Goal: Information Seeking & Learning: Learn about a topic

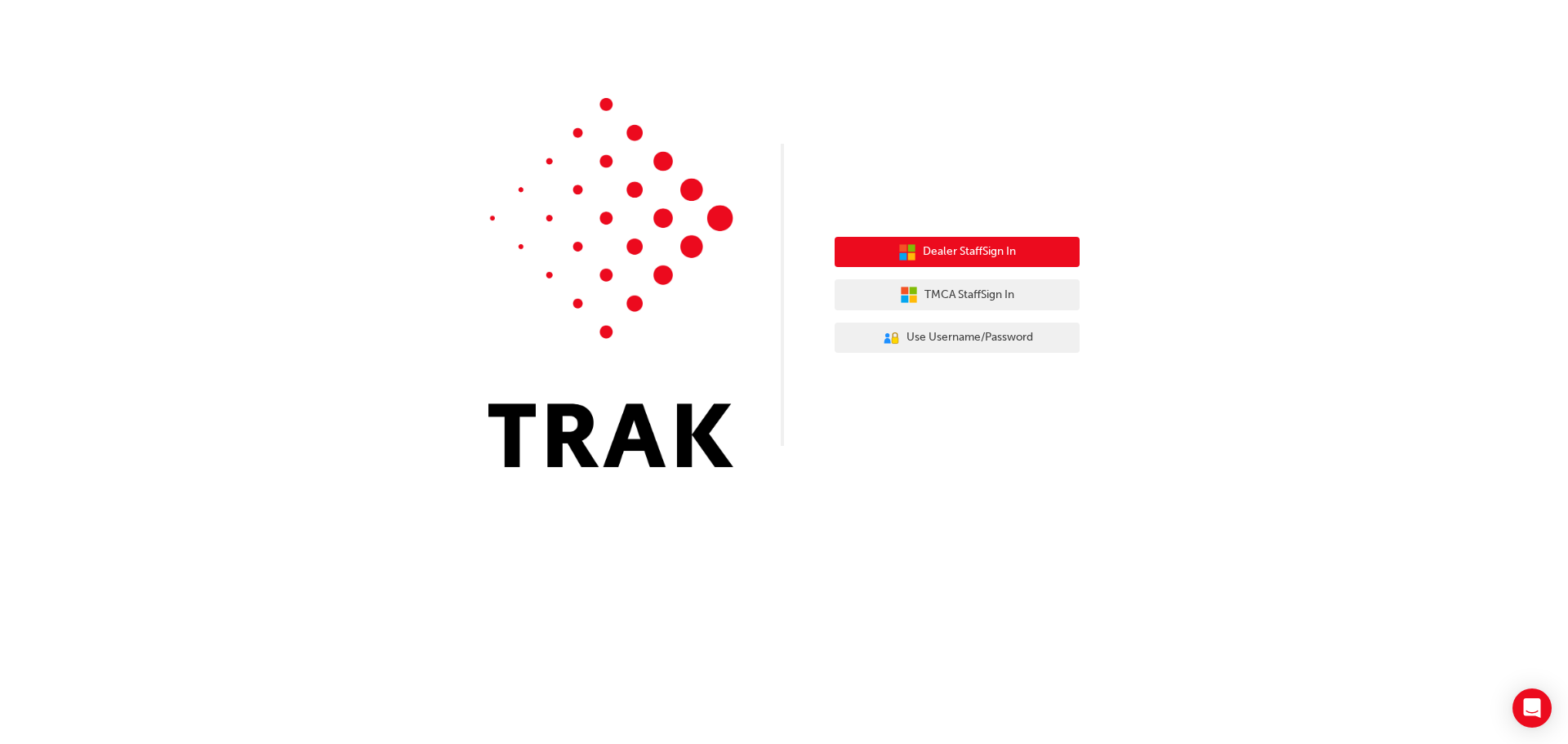
click at [986, 242] on button "Dealer Staff Sign In" at bounding box center [957, 253] width 245 height 31
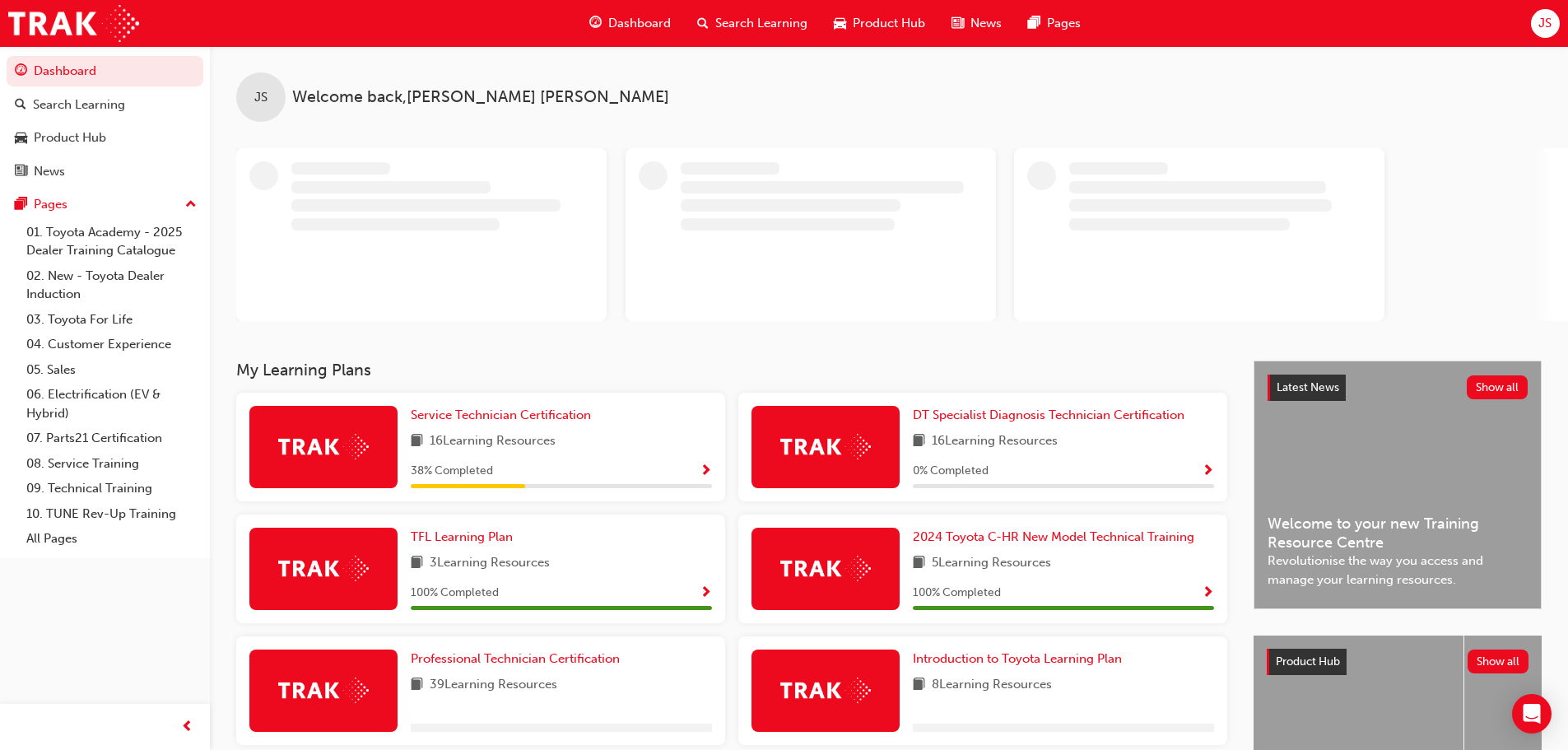
click at [1548, 25] on span "JS" at bounding box center [1545, 23] width 13 height 19
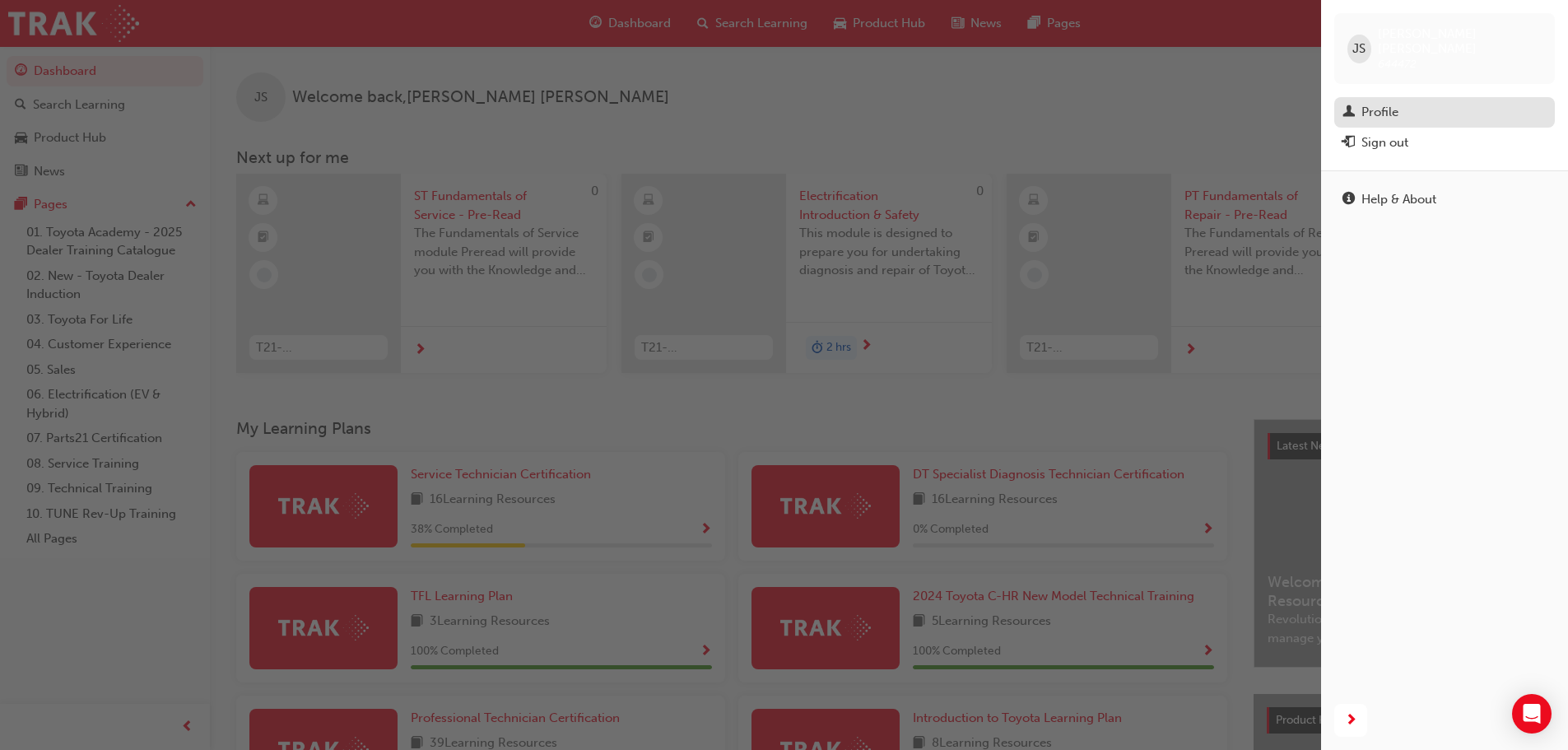
click at [1401, 102] on div "Profile" at bounding box center [1445, 112] width 204 height 20
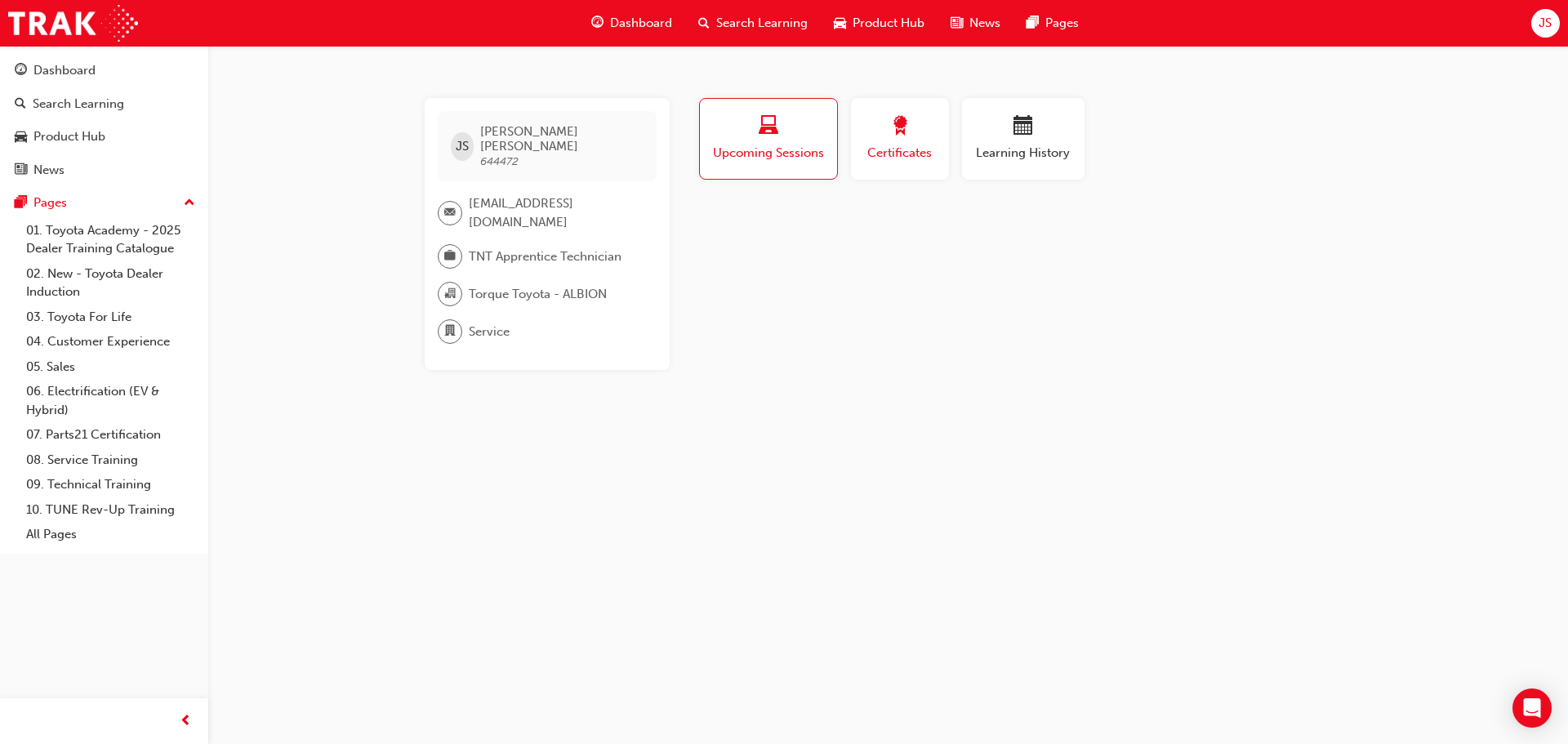
click at [915, 130] on div "button" at bounding box center [899, 129] width 74 height 26
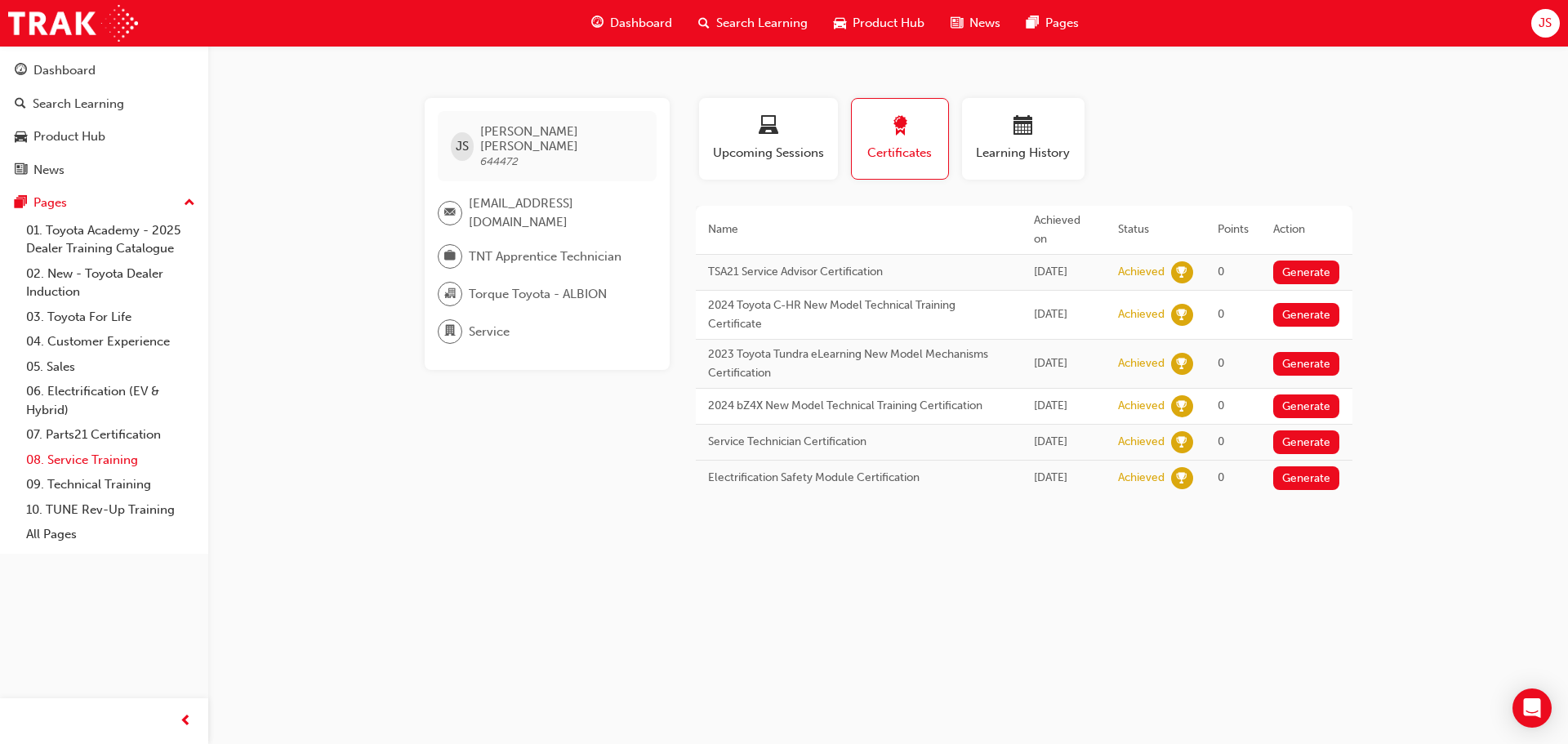
click at [118, 461] on link "08. Service Training" at bounding box center [110, 460] width 182 height 26
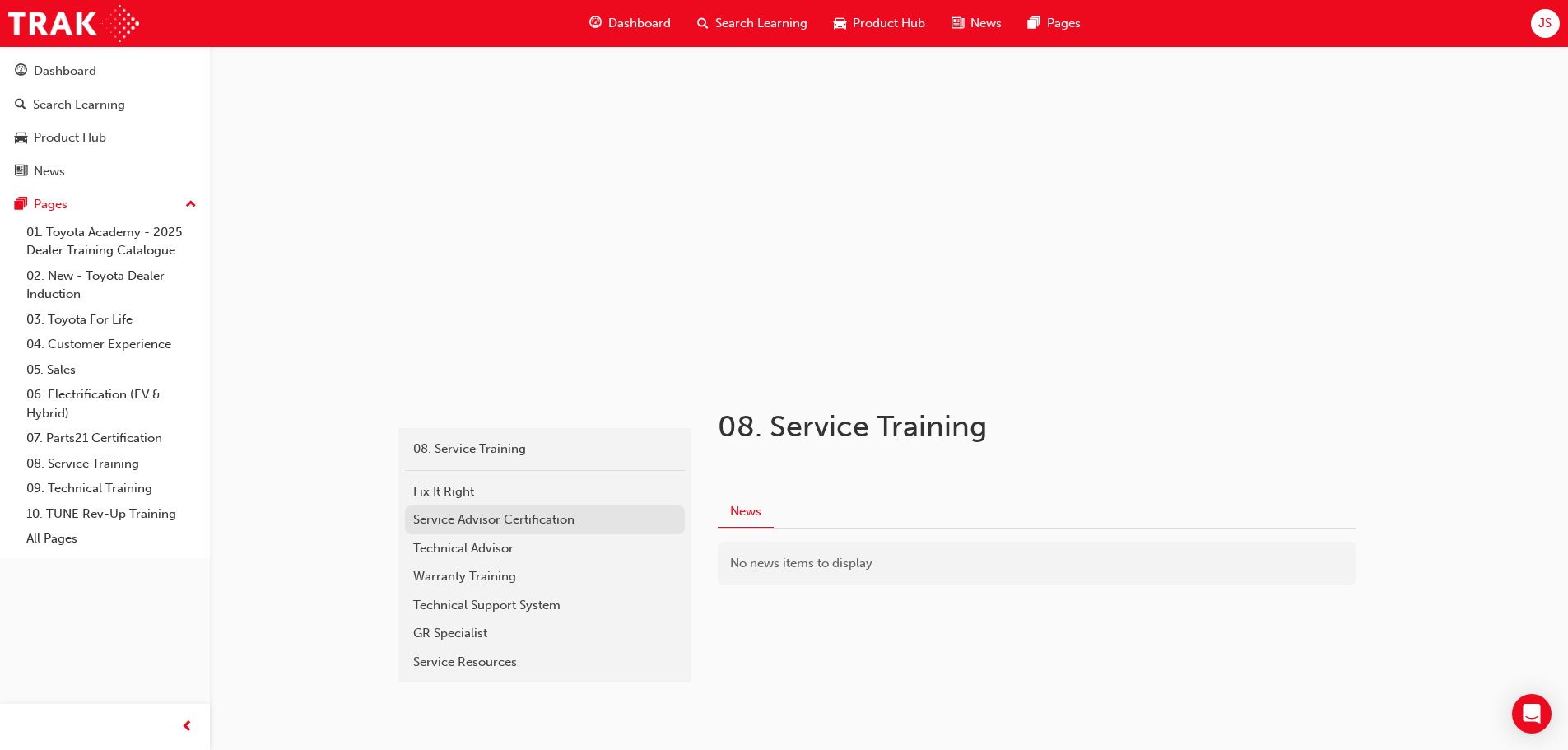
click at [476, 519] on div "Service Advisor Certification" at bounding box center [544, 519] width 263 height 19
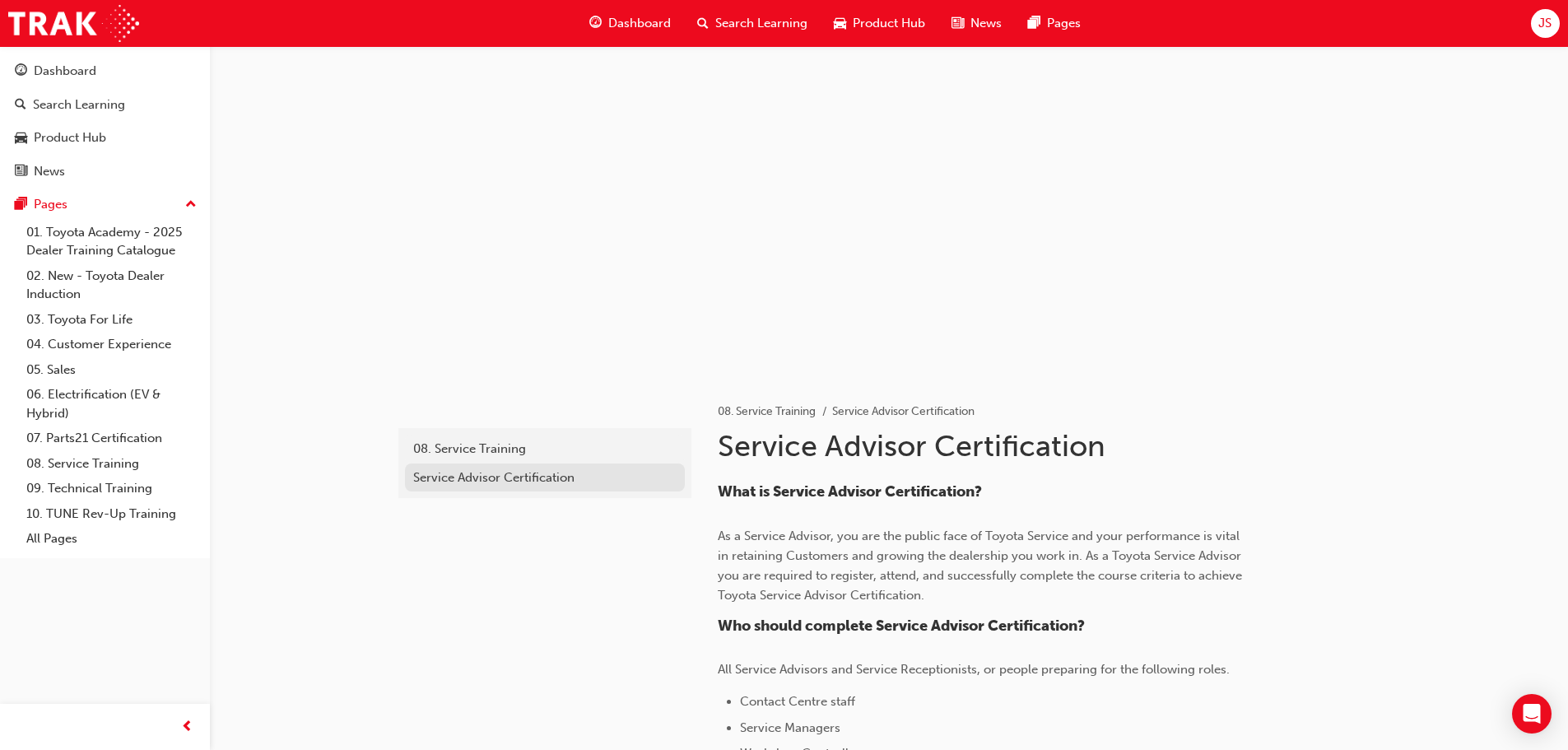
click at [498, 475] on div "Service Advisor Certification" at bounding box center [544, 477] width 263 height 19
click at [1543, 26] on span "JS" at bounding box center [1545, 23] width 13 height 19
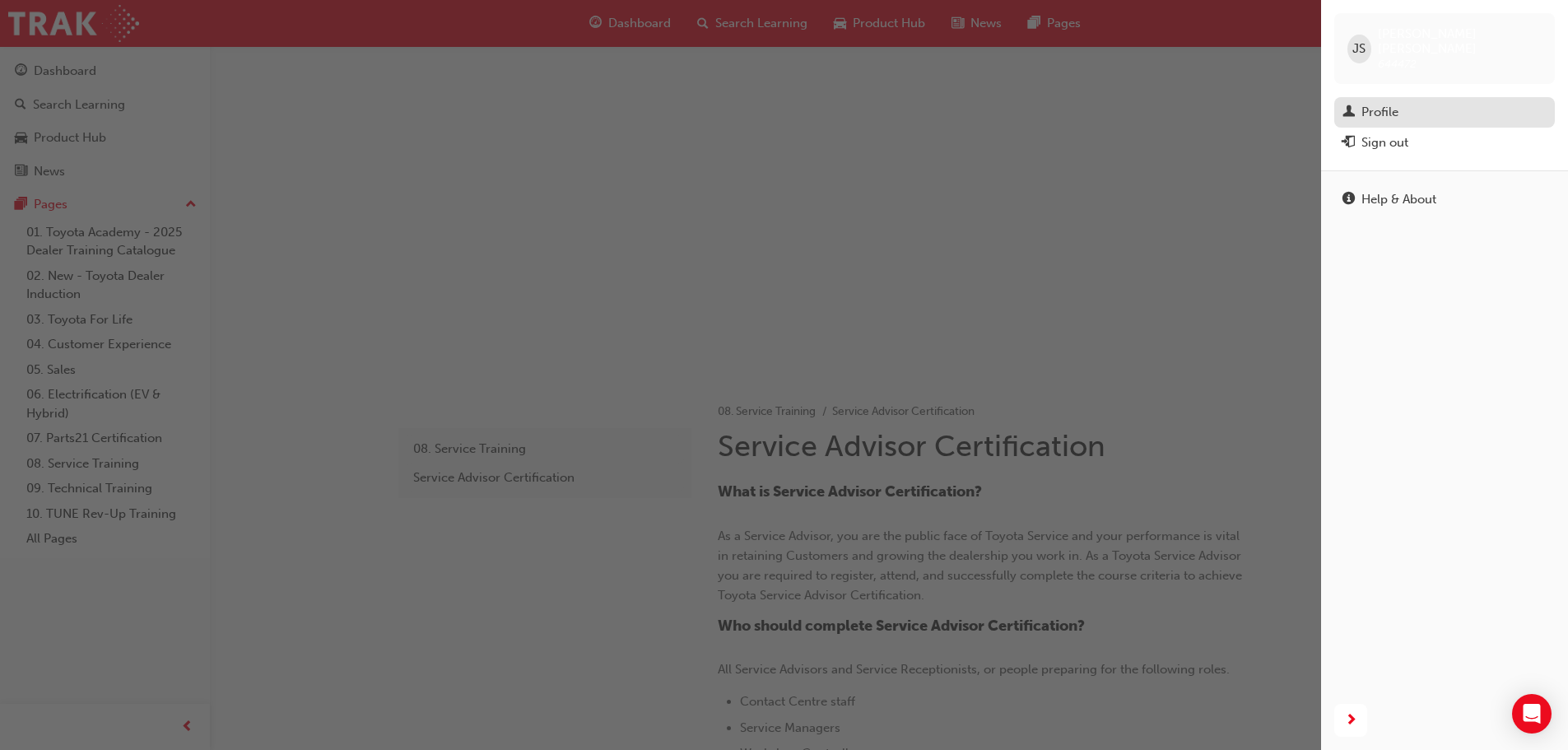
click at [1417, 106] on div "Profile" at bounding box center [1445, 112] width 204 height 20
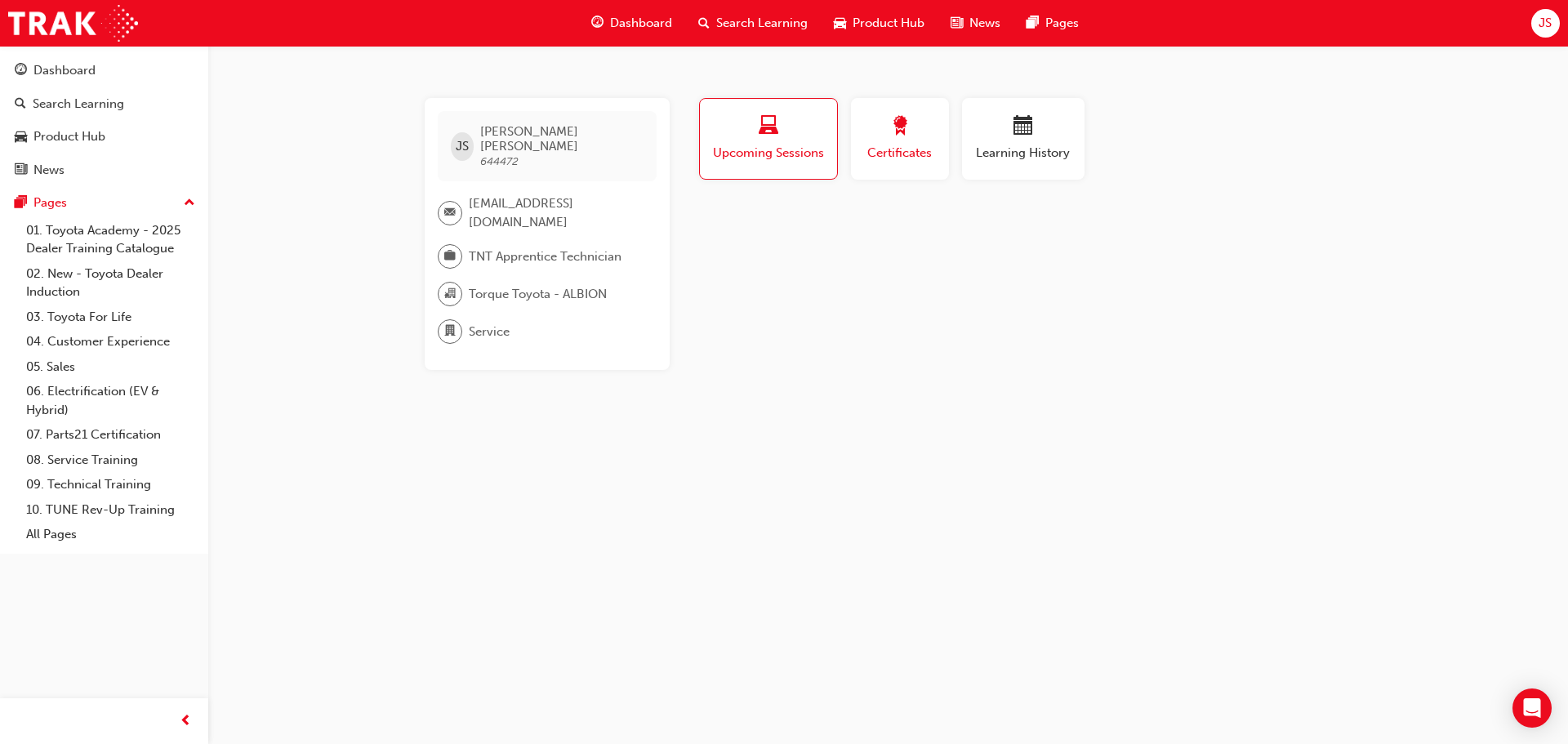
click at [872, 119] on div "button" at bounding box center [899, 129] width 74 height 26
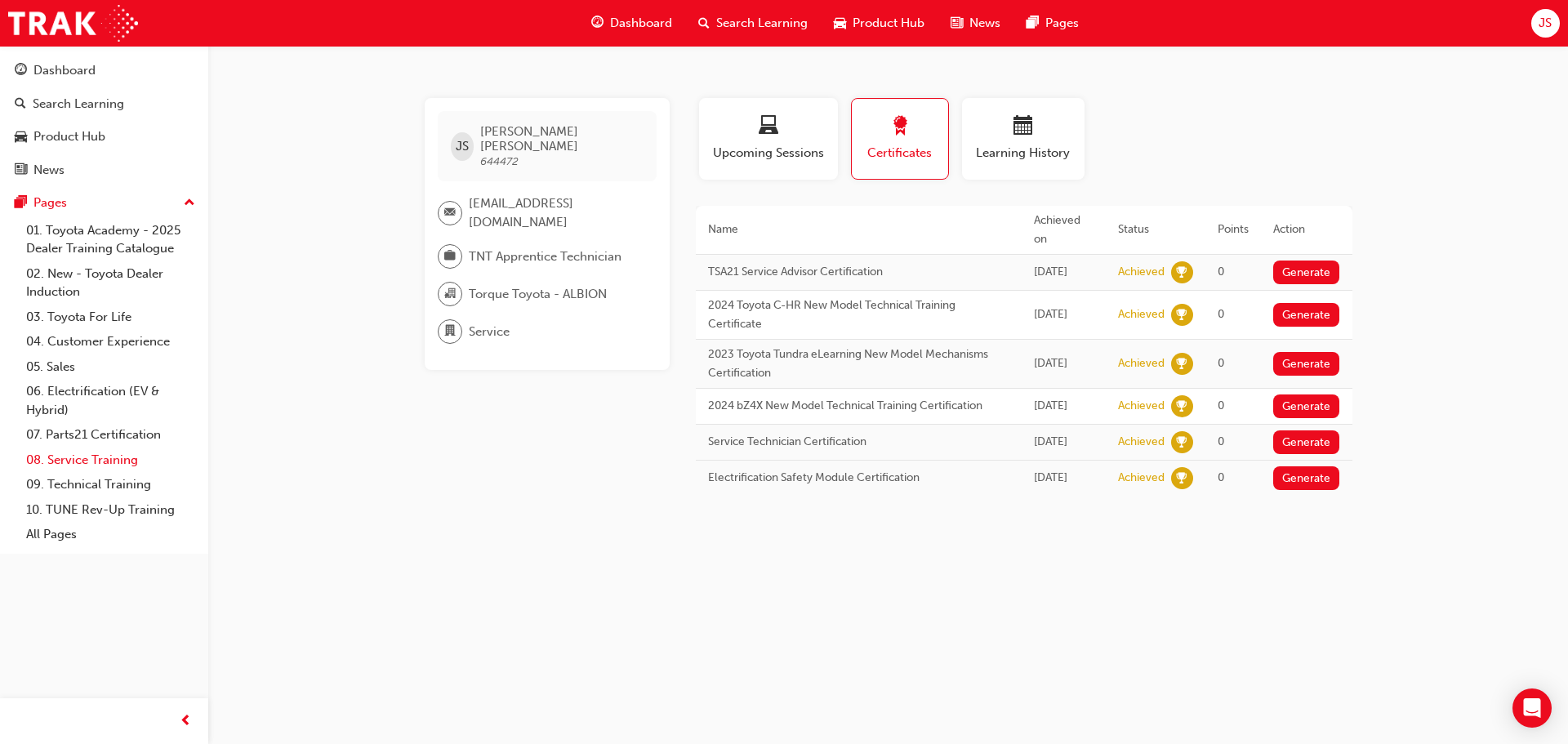
click at [115, 457] on link "08. Service Training" at bounding box center [110, 460] width 182 height 26
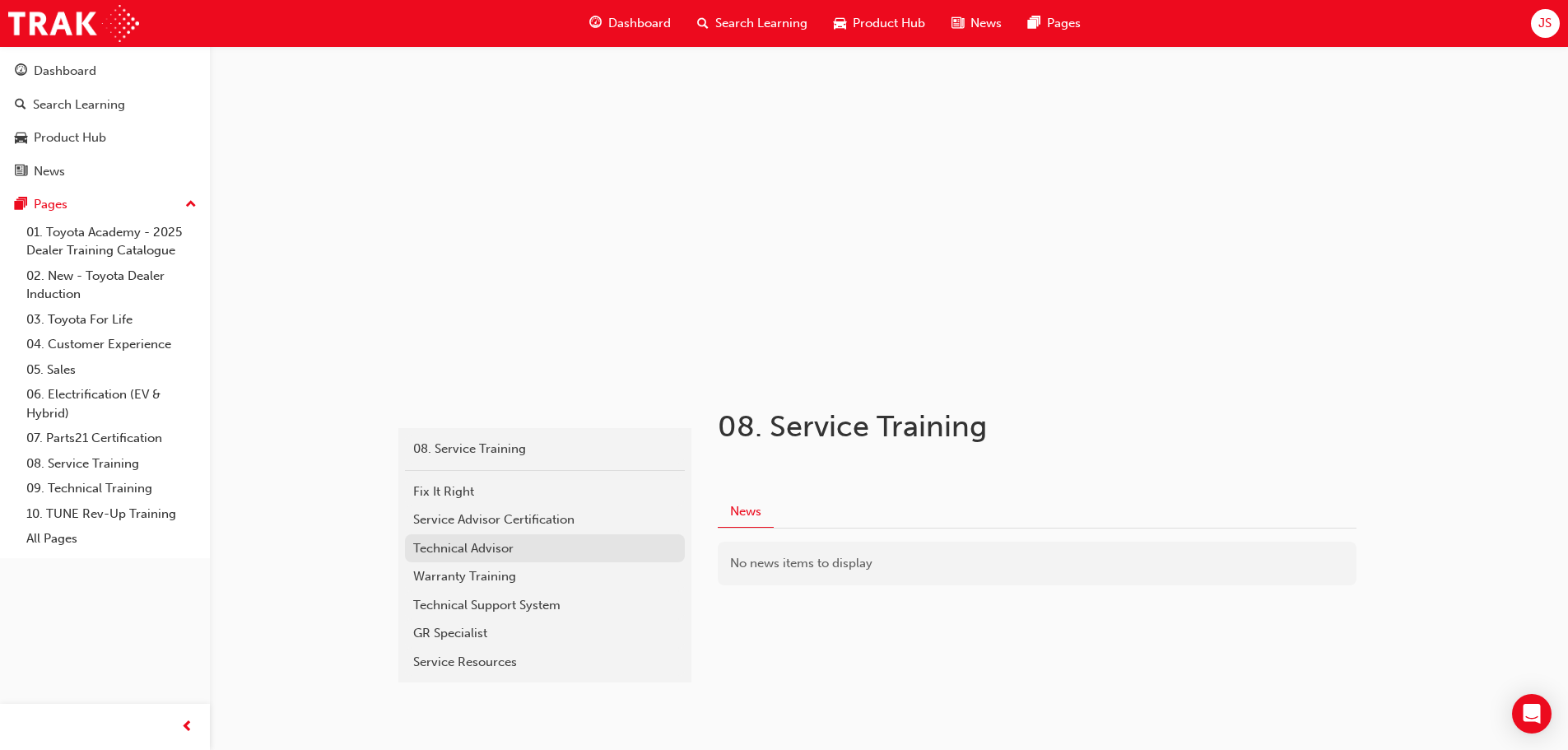
click at [525, 551] on div "Technical Advisor" at bounding box center [544, 548] width 263 height 19
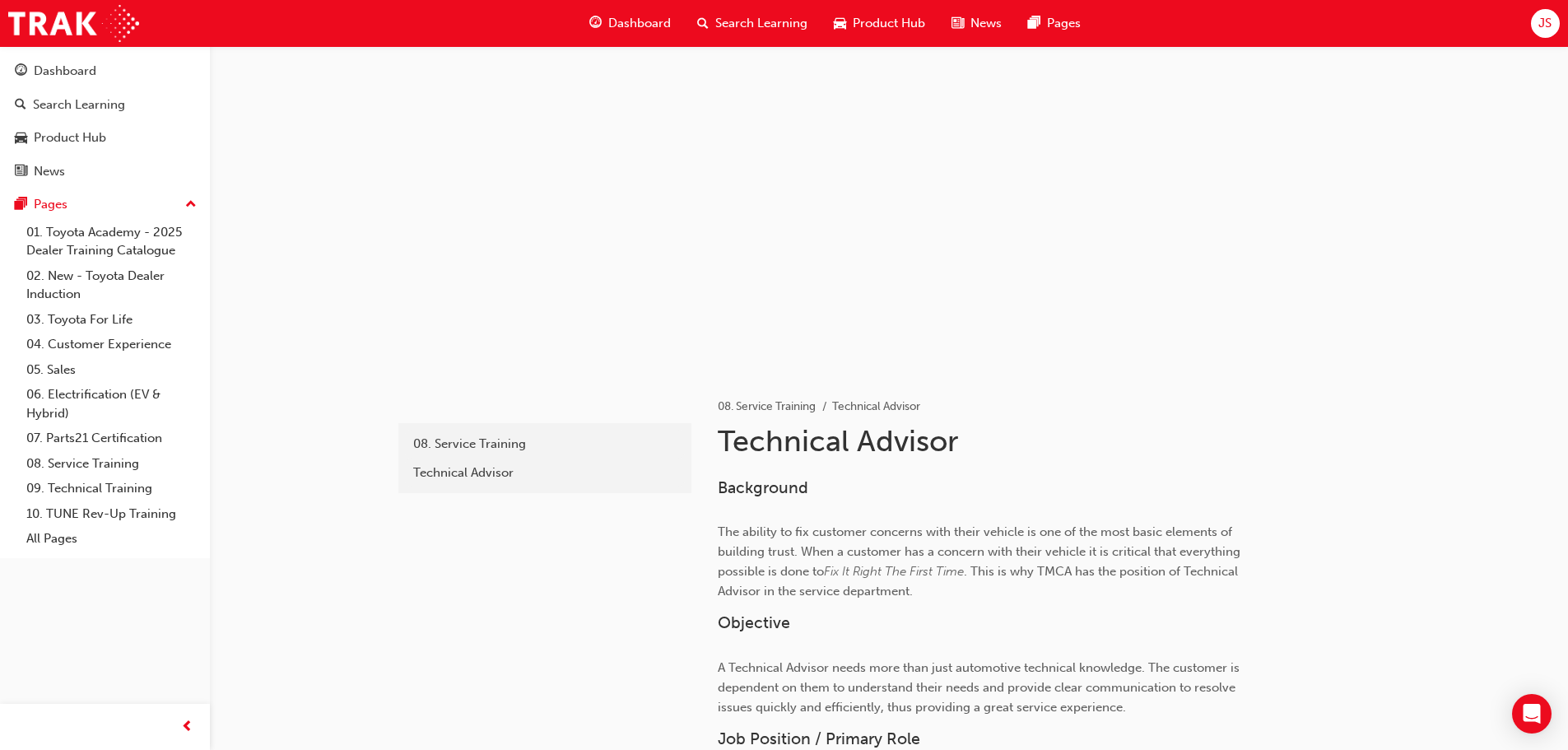
scroll to position [4, 0]
click at [505, 480] on div "Technical Advisor" at bounding box center [544, 473] width 263 height 19
click at [93, 463] on link "08. Service Training" at bounding box center [111, 464] width 184 height 26
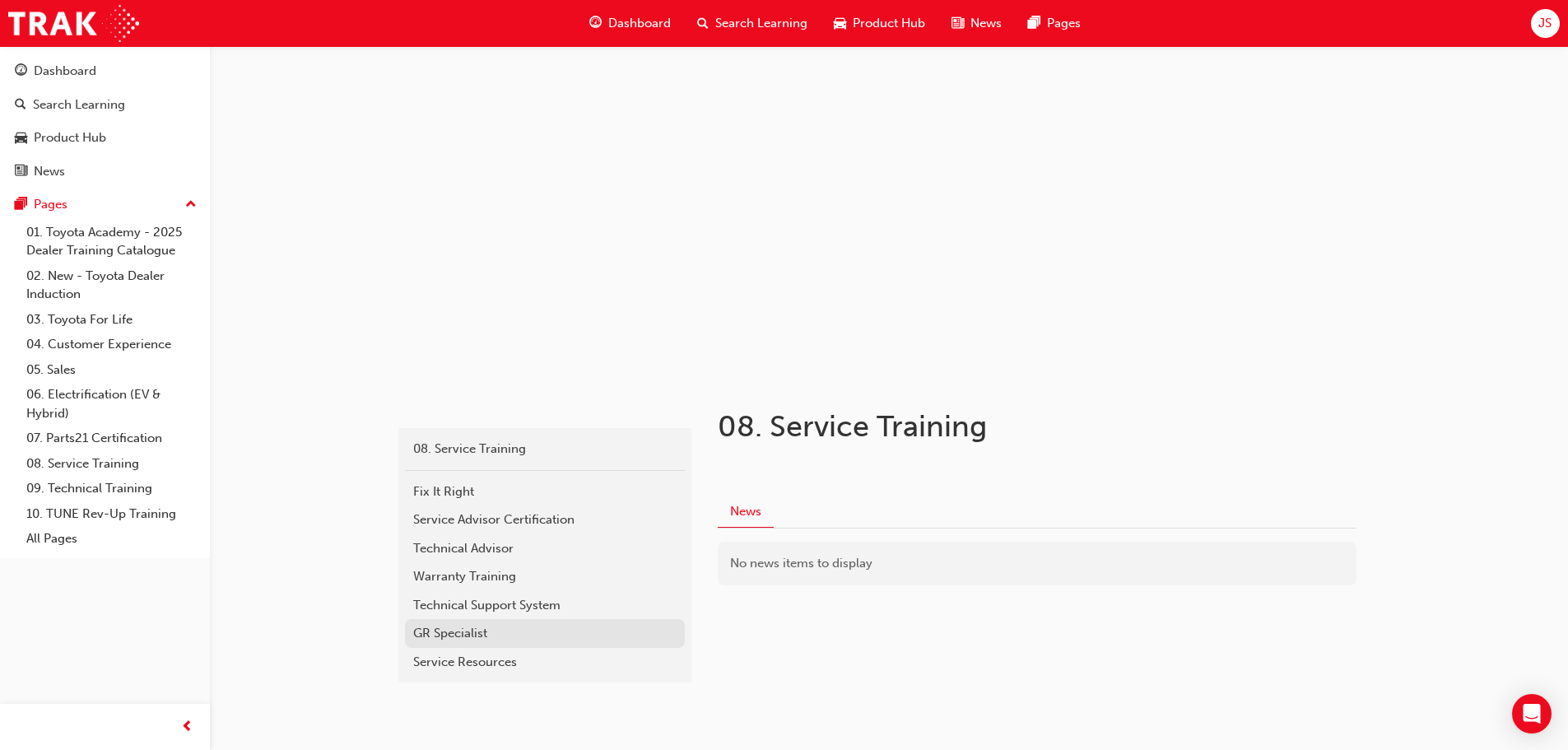
click at [507, 634] on div "GR Specialist" at bounding box center [544, 633] width 263 height 19
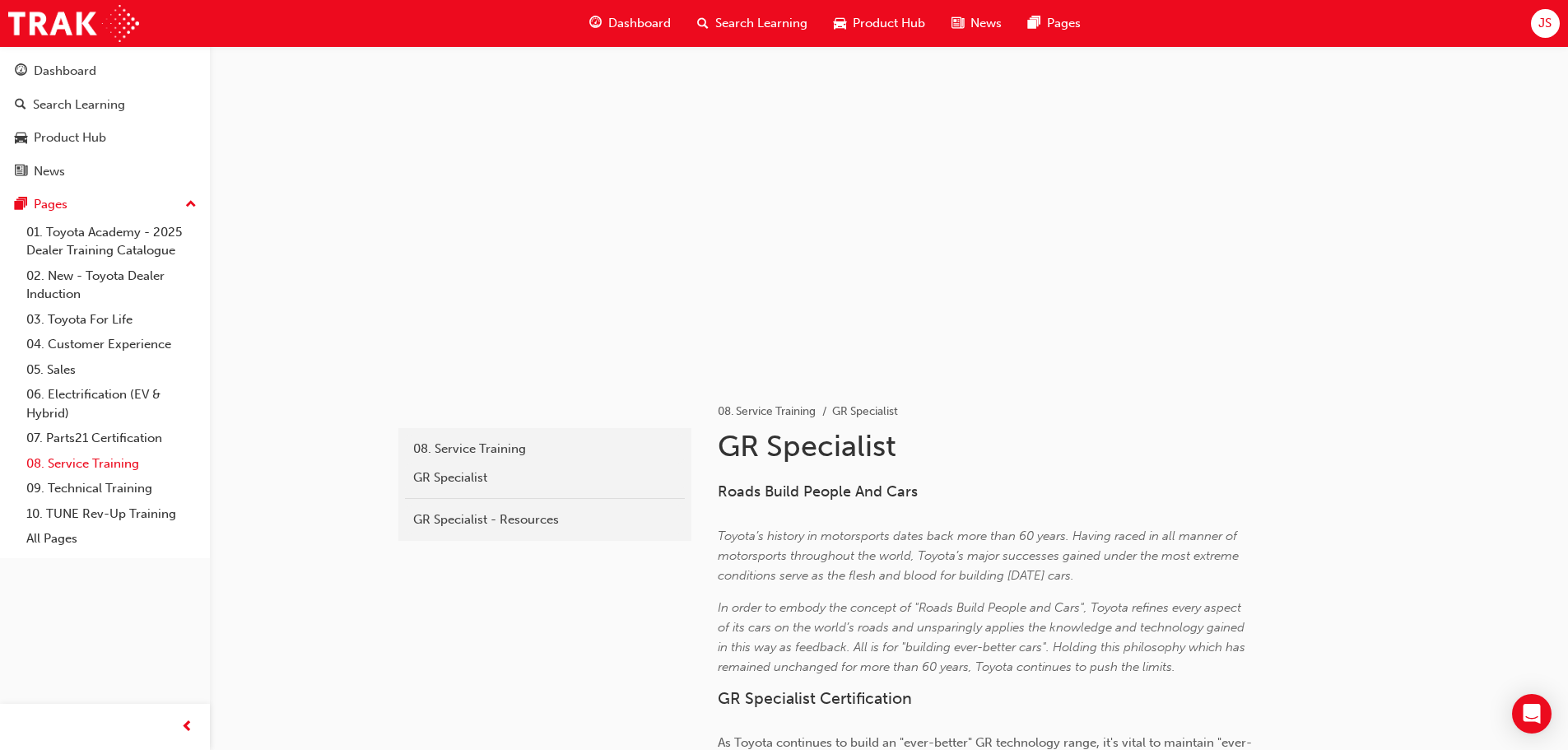
click at [102, 464] on link "08. Service Training" at bounding box center [111, 464] width 184 height 26
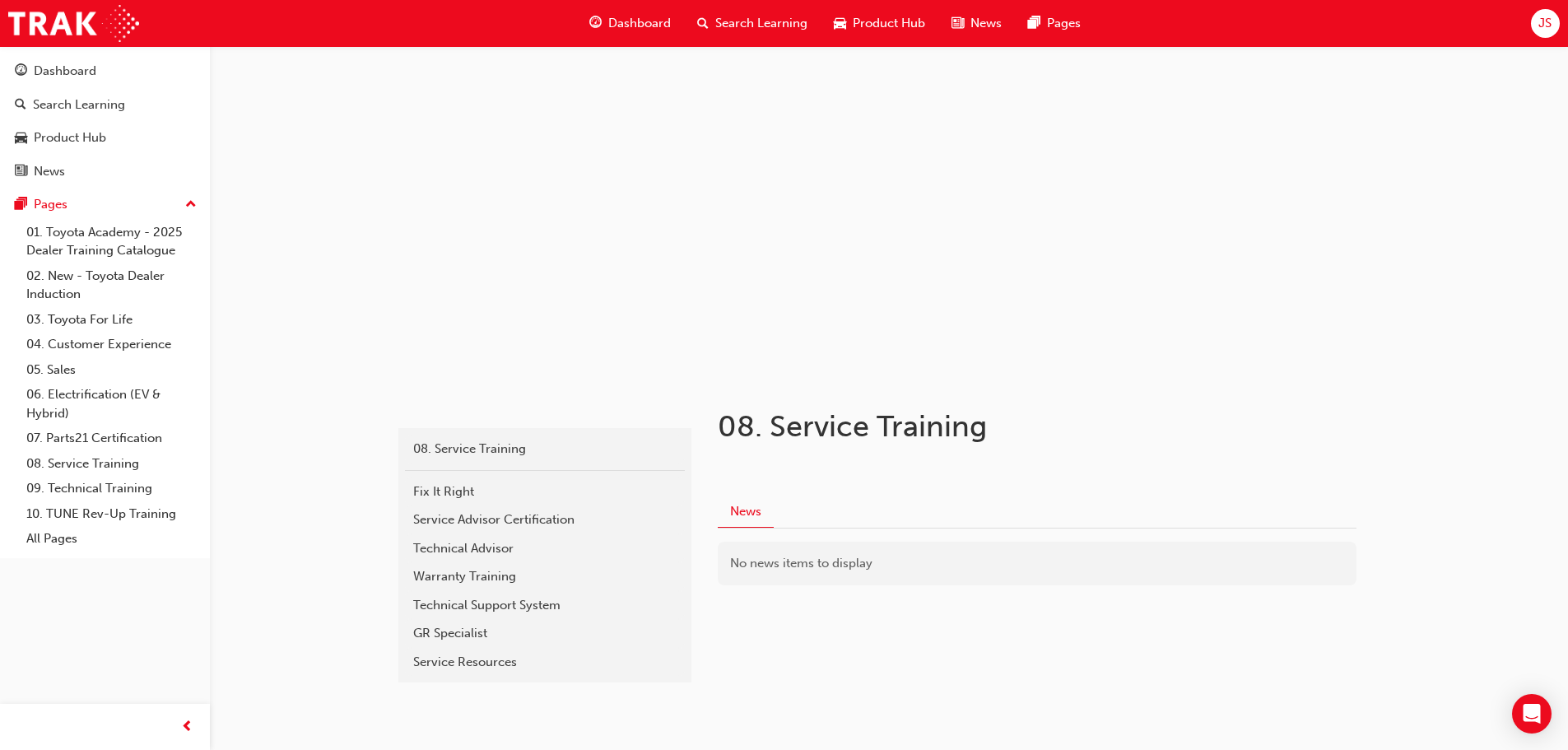
click at [652, 14] on span "Dashboard" at bounding box center [640, 23] width 63 height 19
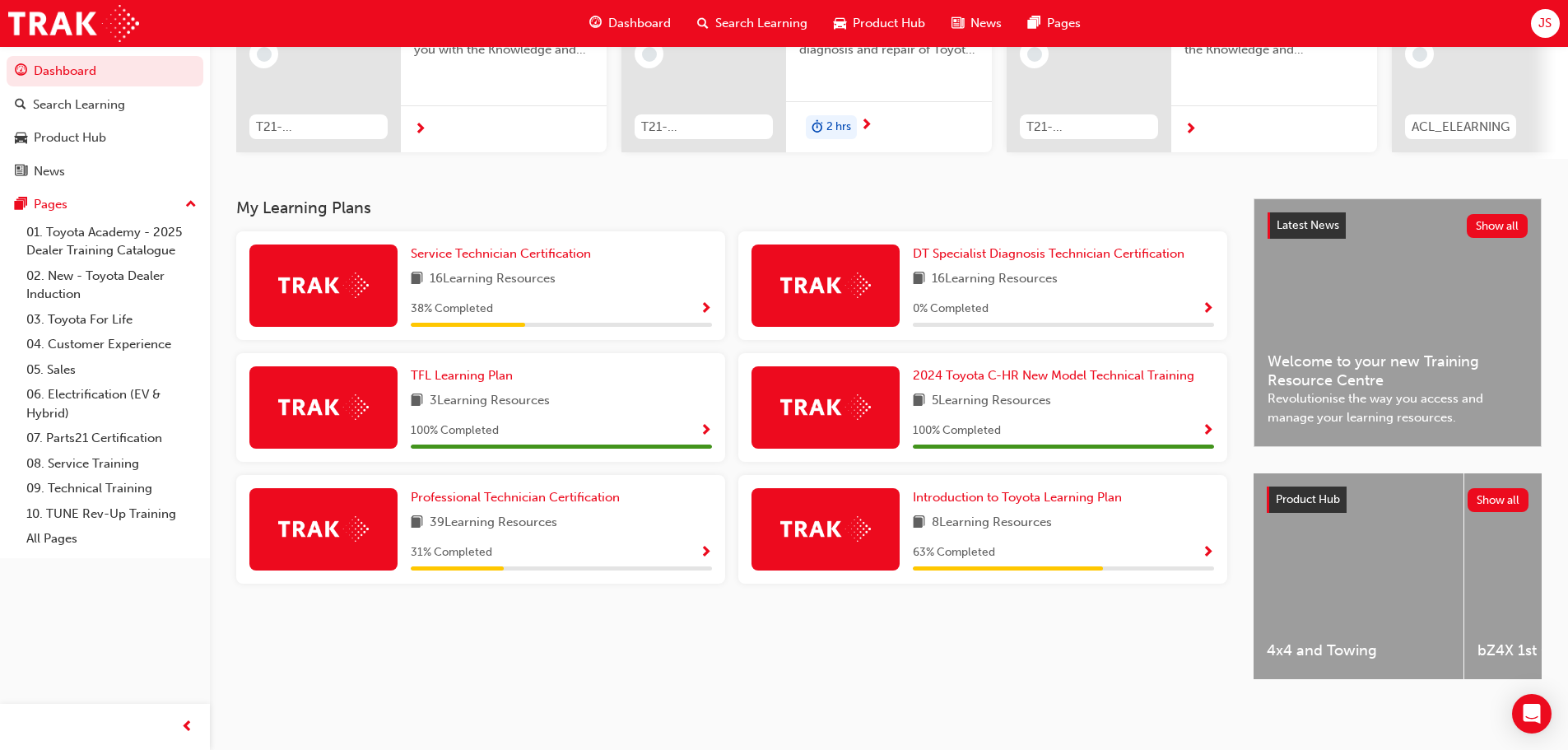
scroll to position [233, 0]
click at [1065, 247] on span "DT Specialist Diagnosis Technician Certification" at bounding box center [1048, 254] width 271 height 15
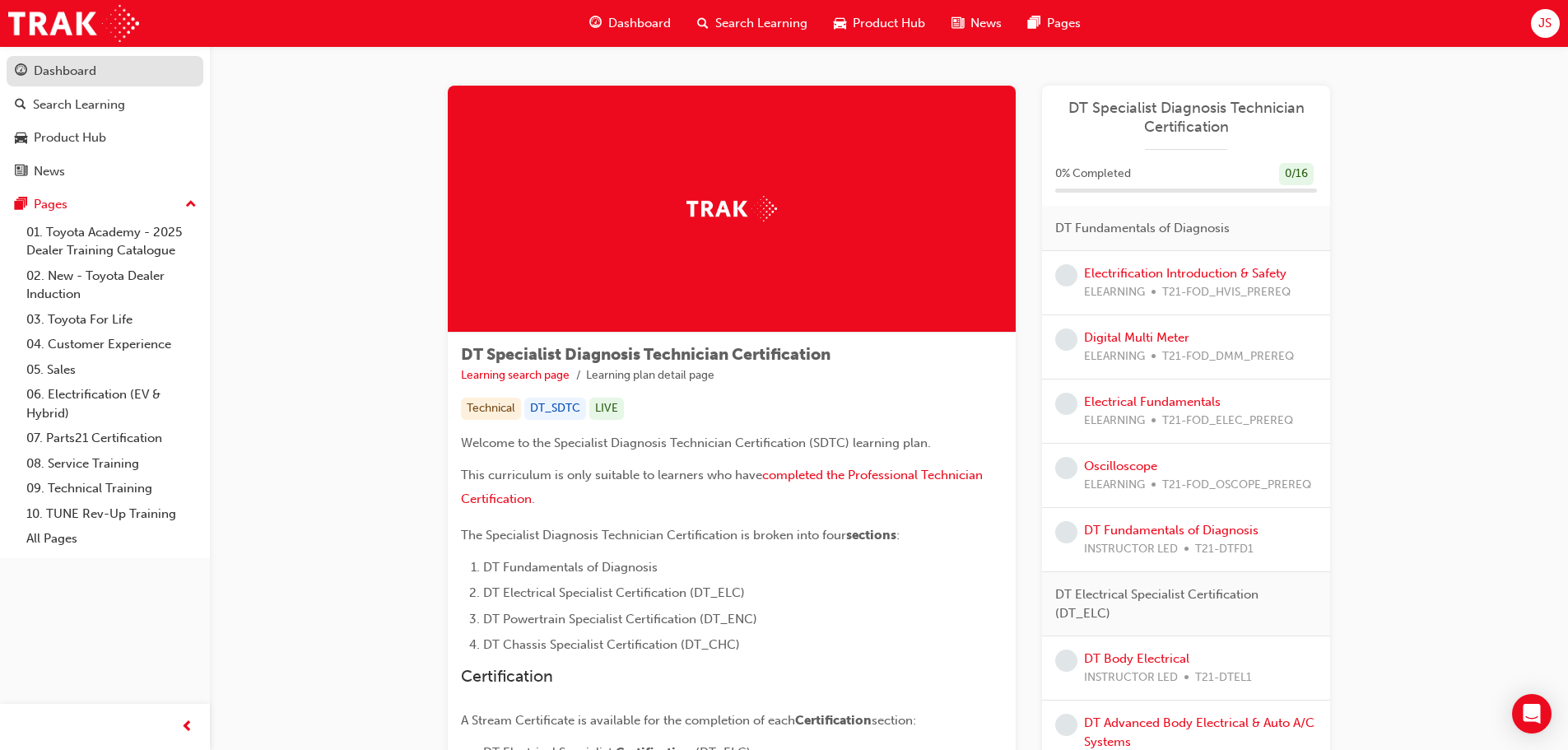
click at [83, 78] on div "Dashboard" at bounding box center [65, 71] width 63 height 19
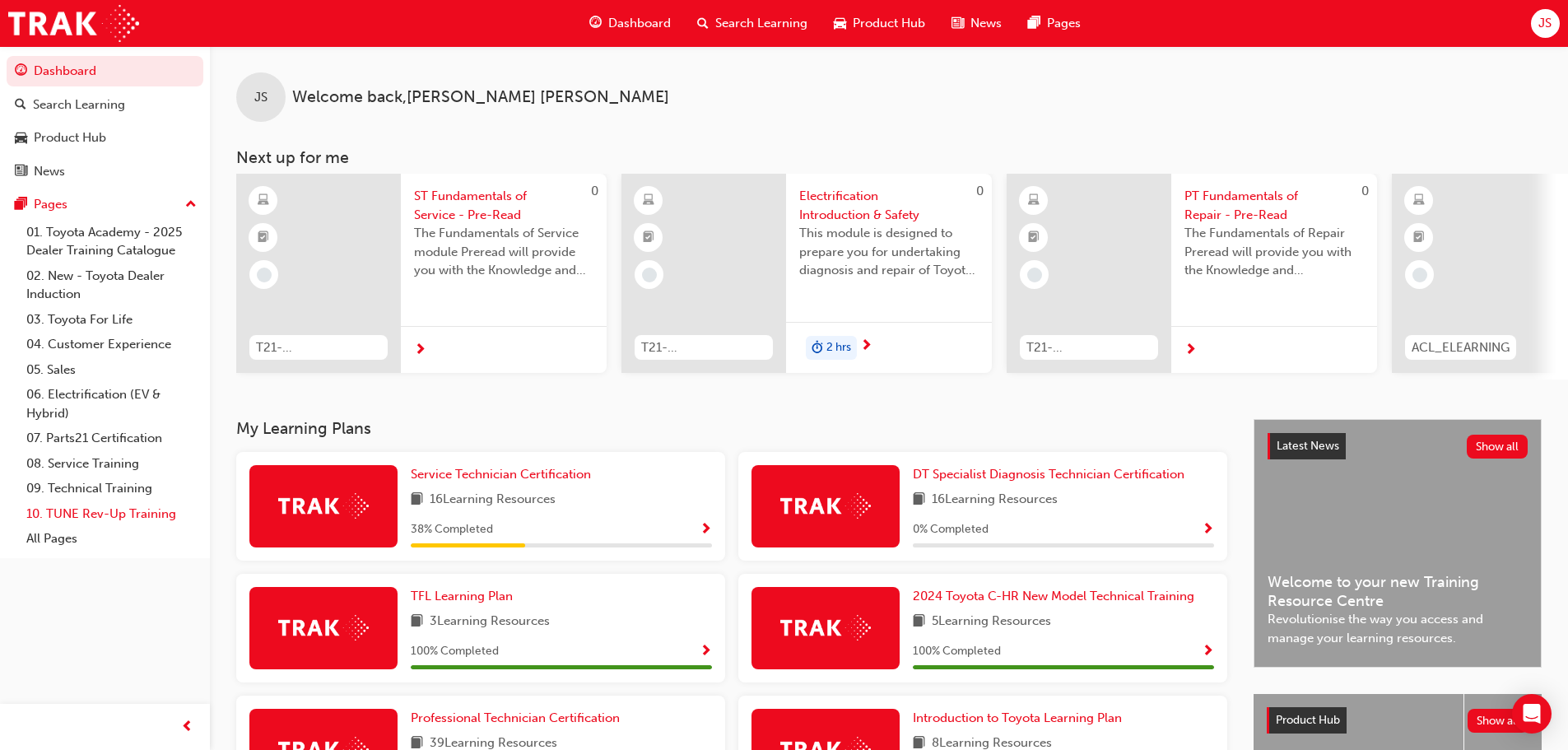
click at [122, 514] on link "10. TUNE Rev-Up Training" at bounding box center [111, 514] width 184 height 26
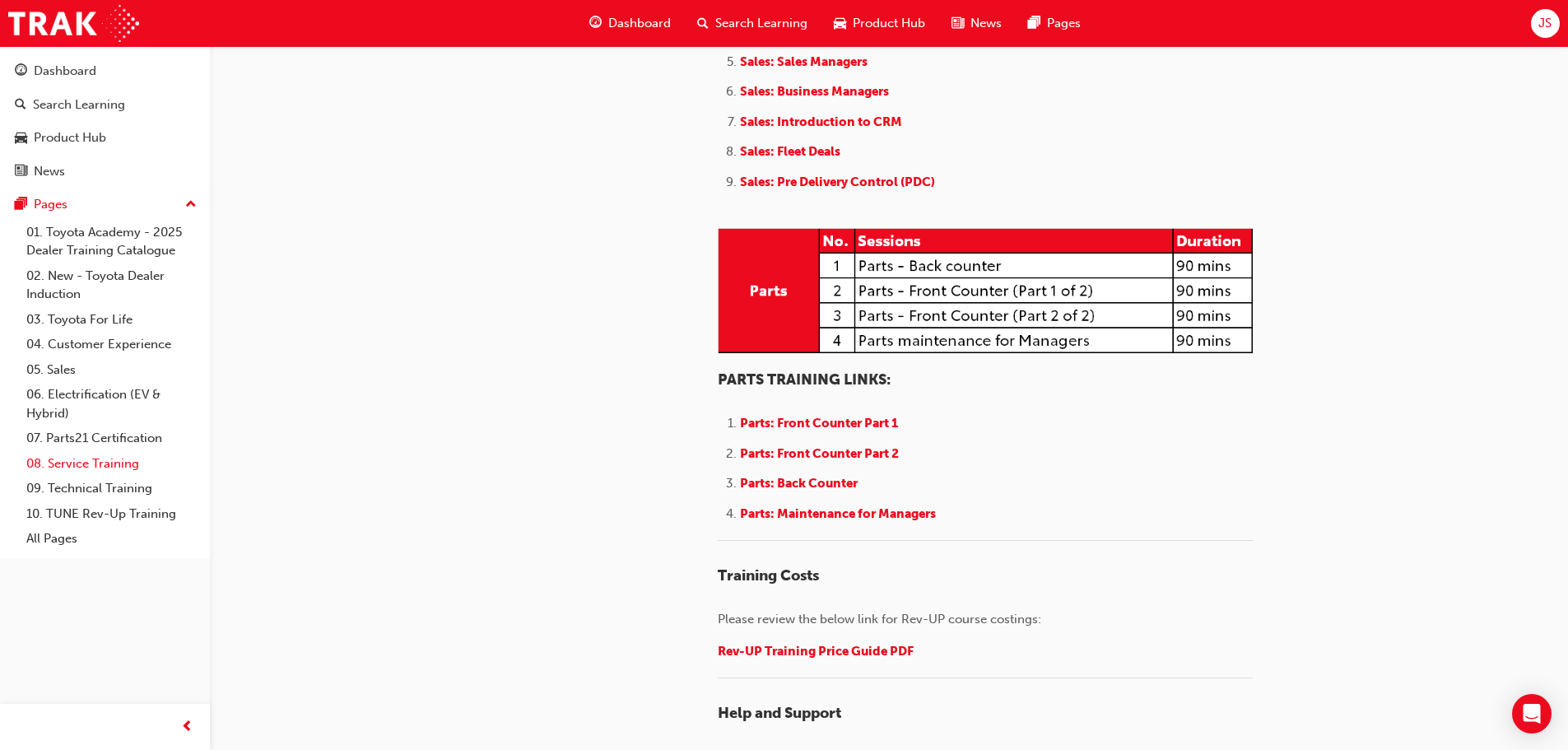
scroll to position [1810, 0]
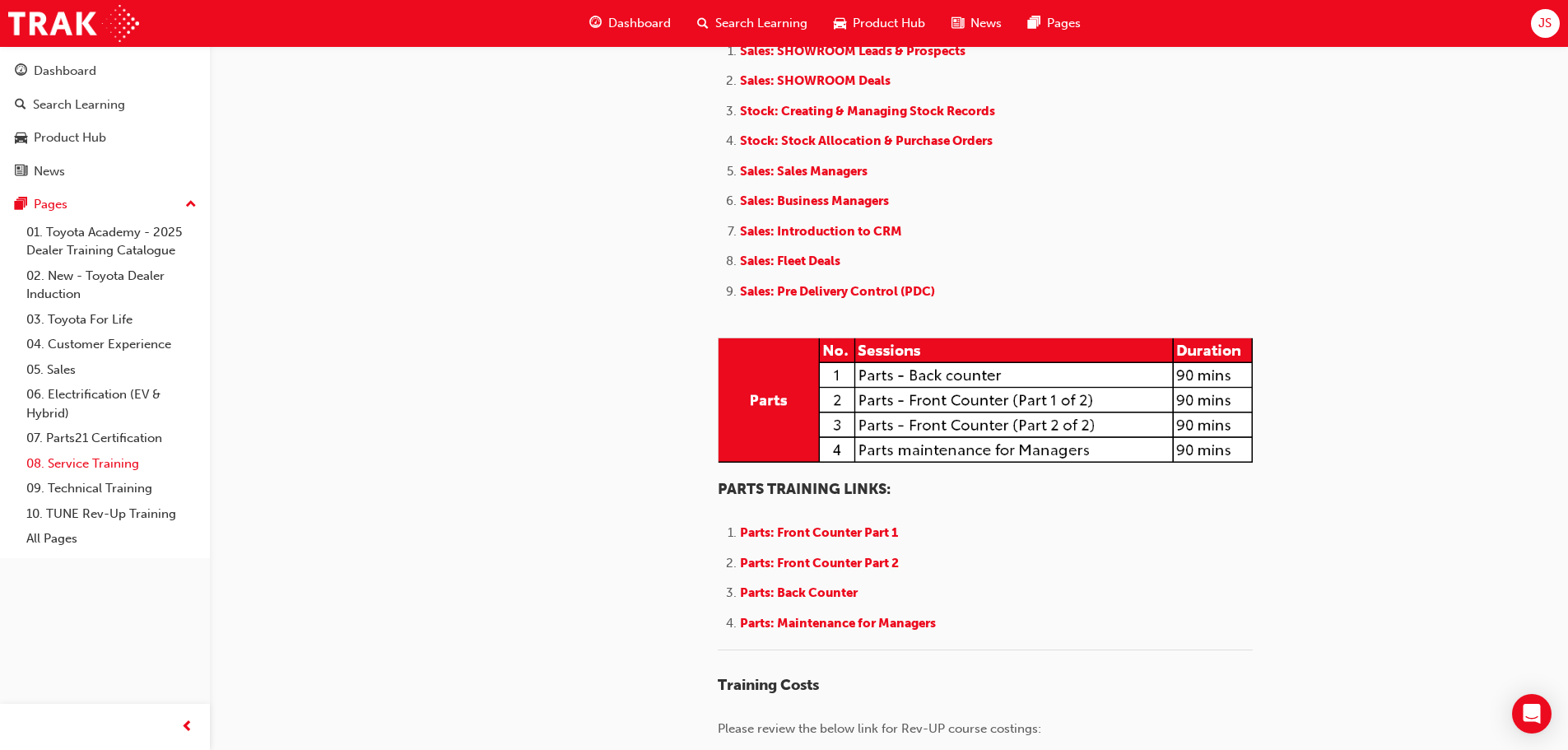
click at [71, 464] on link "08. Service Training" at bounding box center [111, 464] width 184 height 26
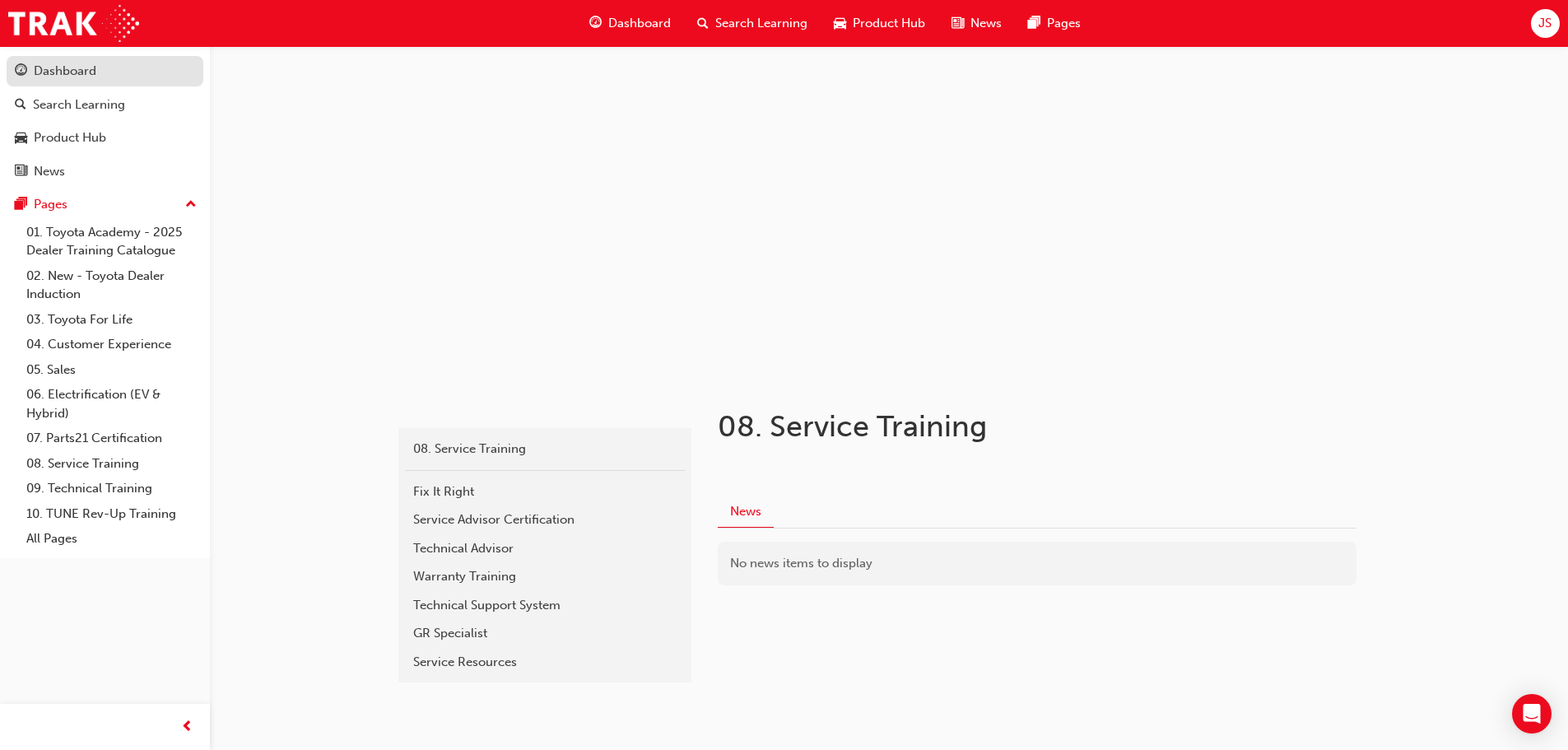
click at [93, 66] on div "Dashboard" at bounding box center [65, 71] width 63 height 19
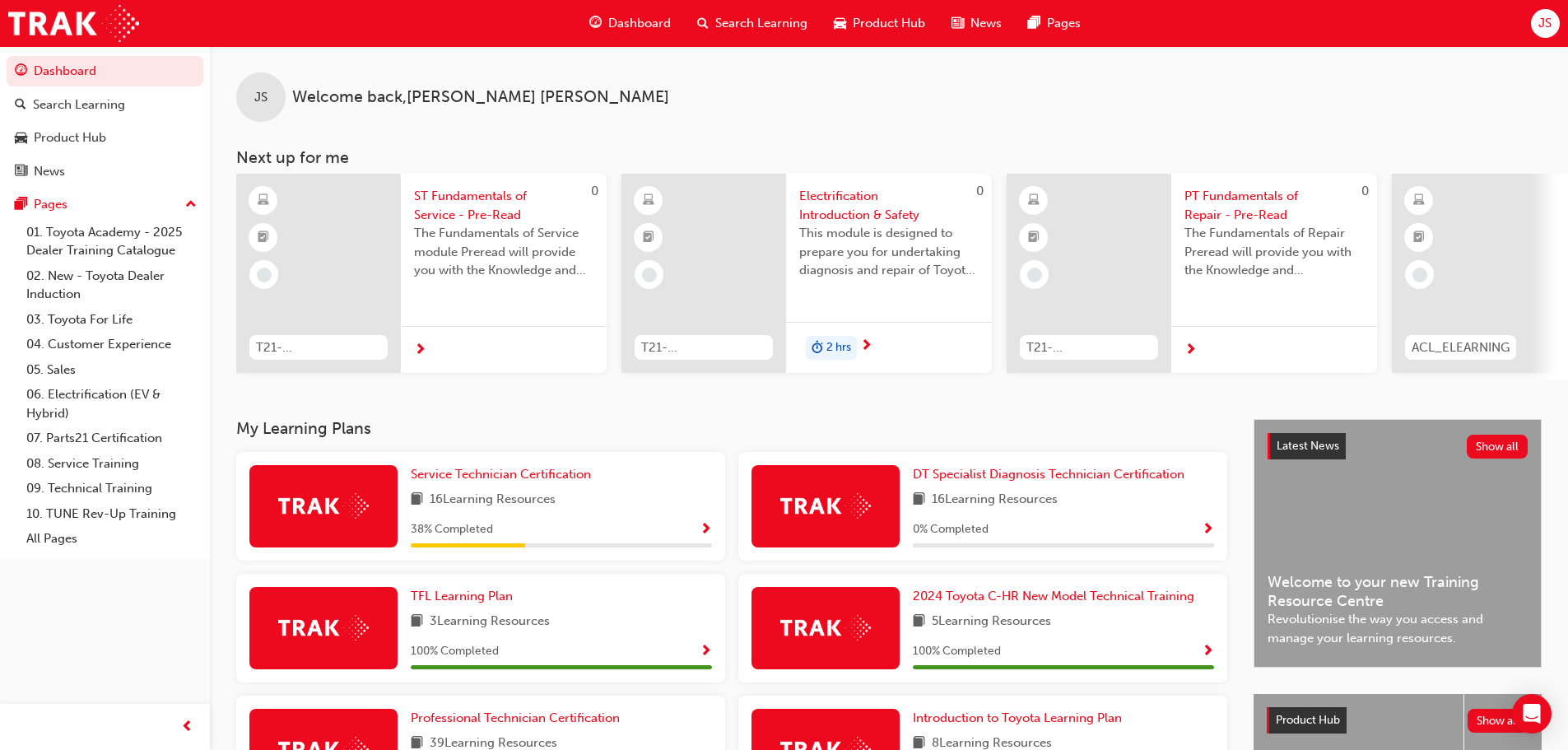
click at [1541, 23] on span "JS" at bounding box center [1545, 23] width 13 height 19
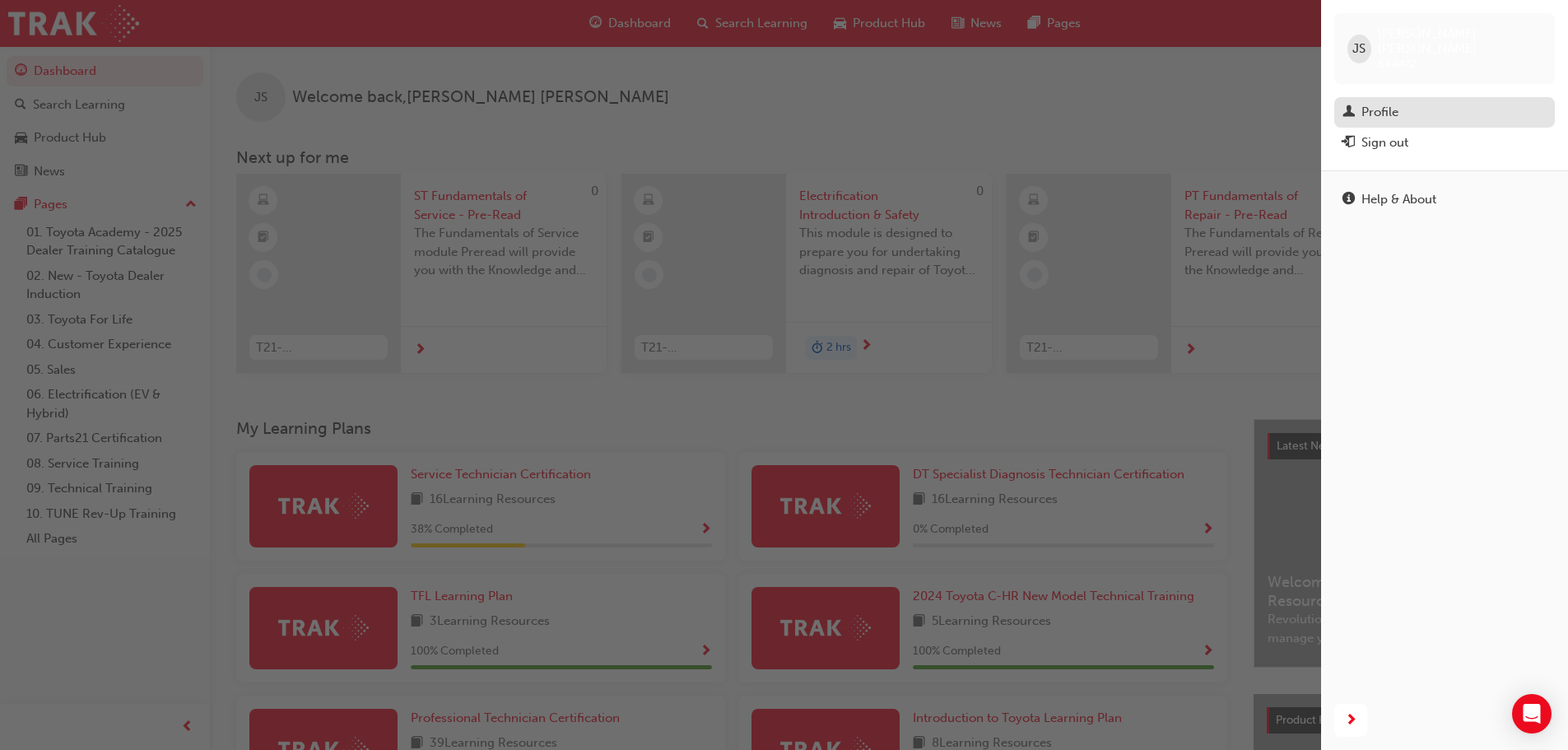
click at [1428, 102] on div "Profile" at bounding box center [1445, 112] width 204 height 20
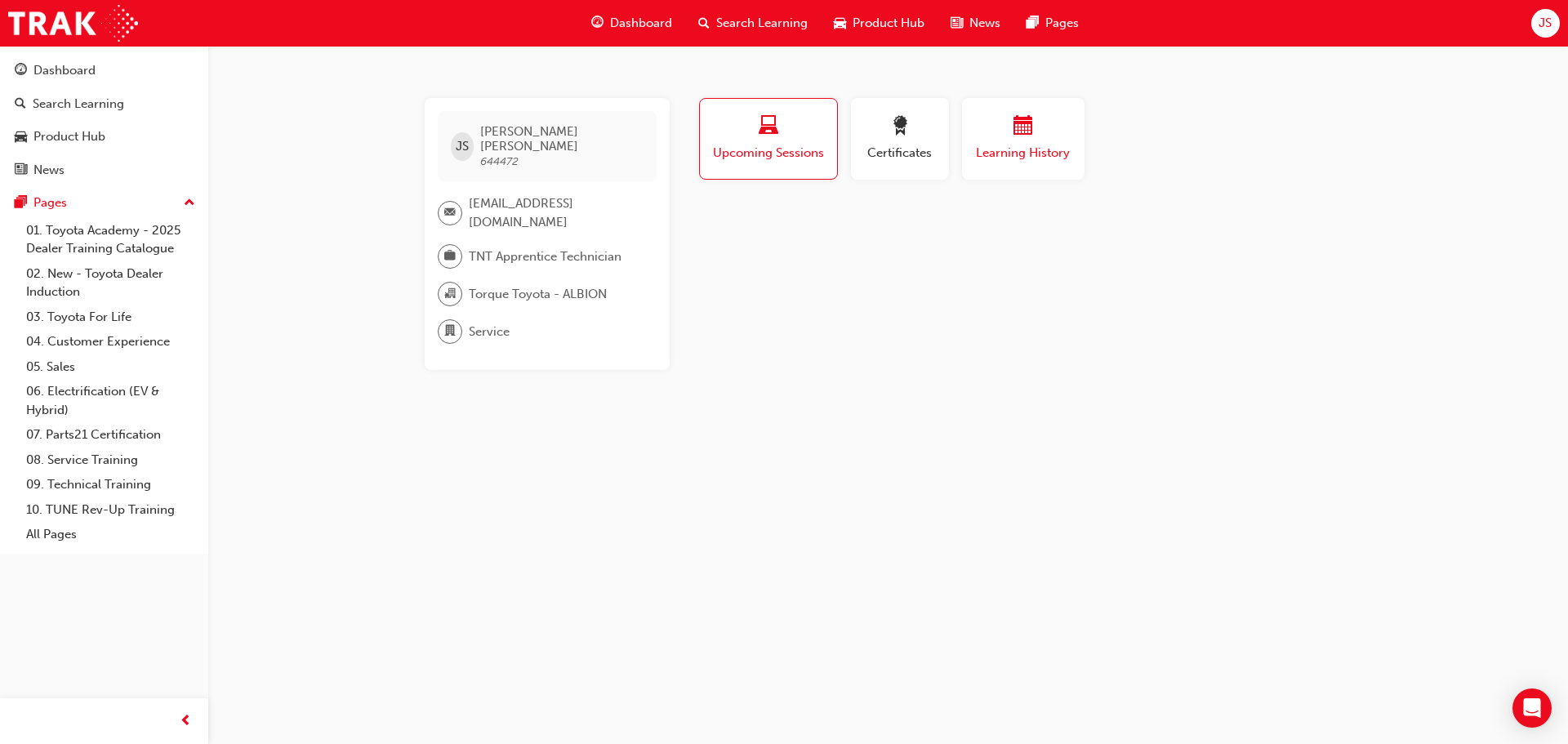
click at [1013, 117] on span "calendar-icon" at bounding box center [1023, 127] width 19 height 22
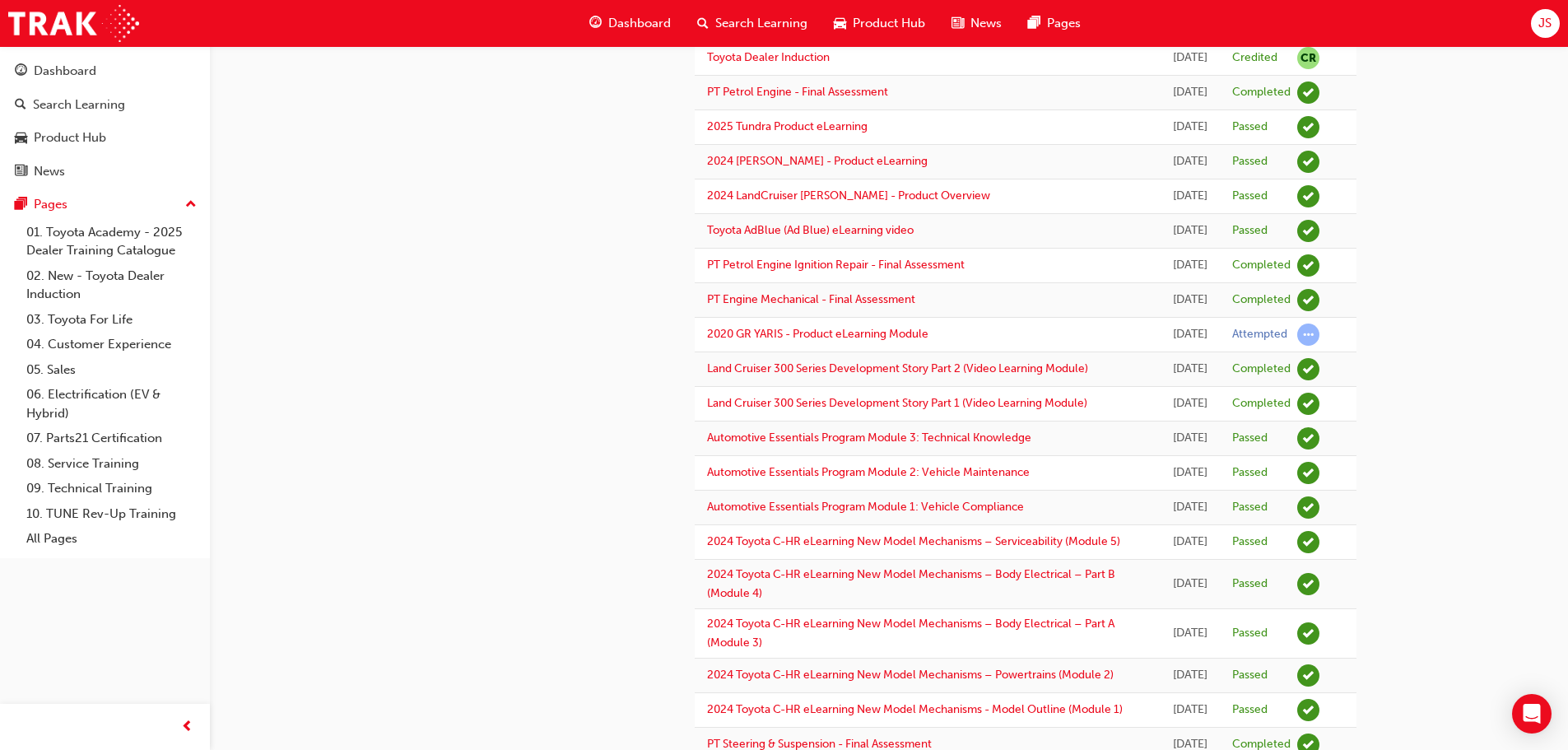
scroll to position [412, 0]
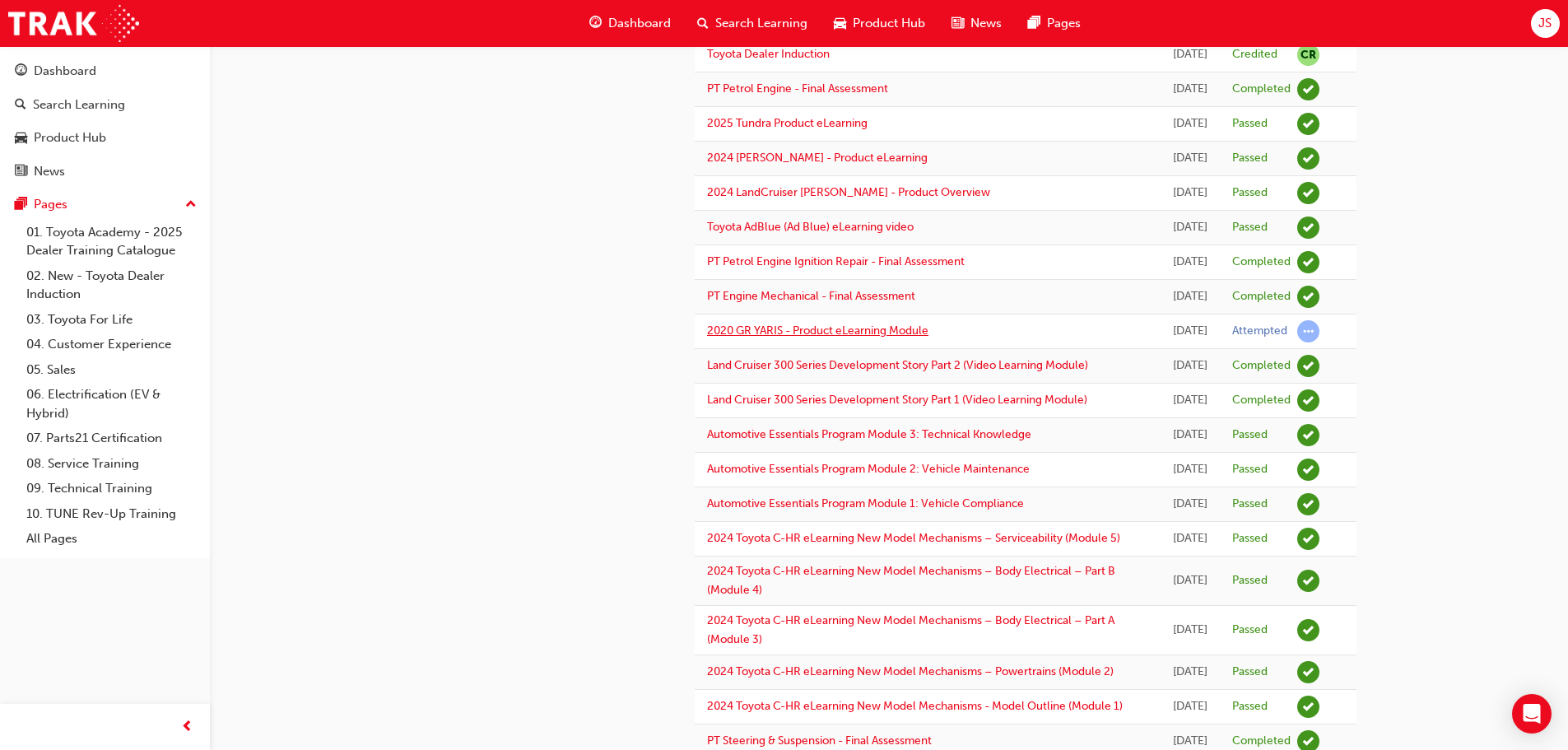
click at [867, 337] on link "2020 GR YARIS - Product eLearning Module" at bounding box center [818, 330] width 222 height 14
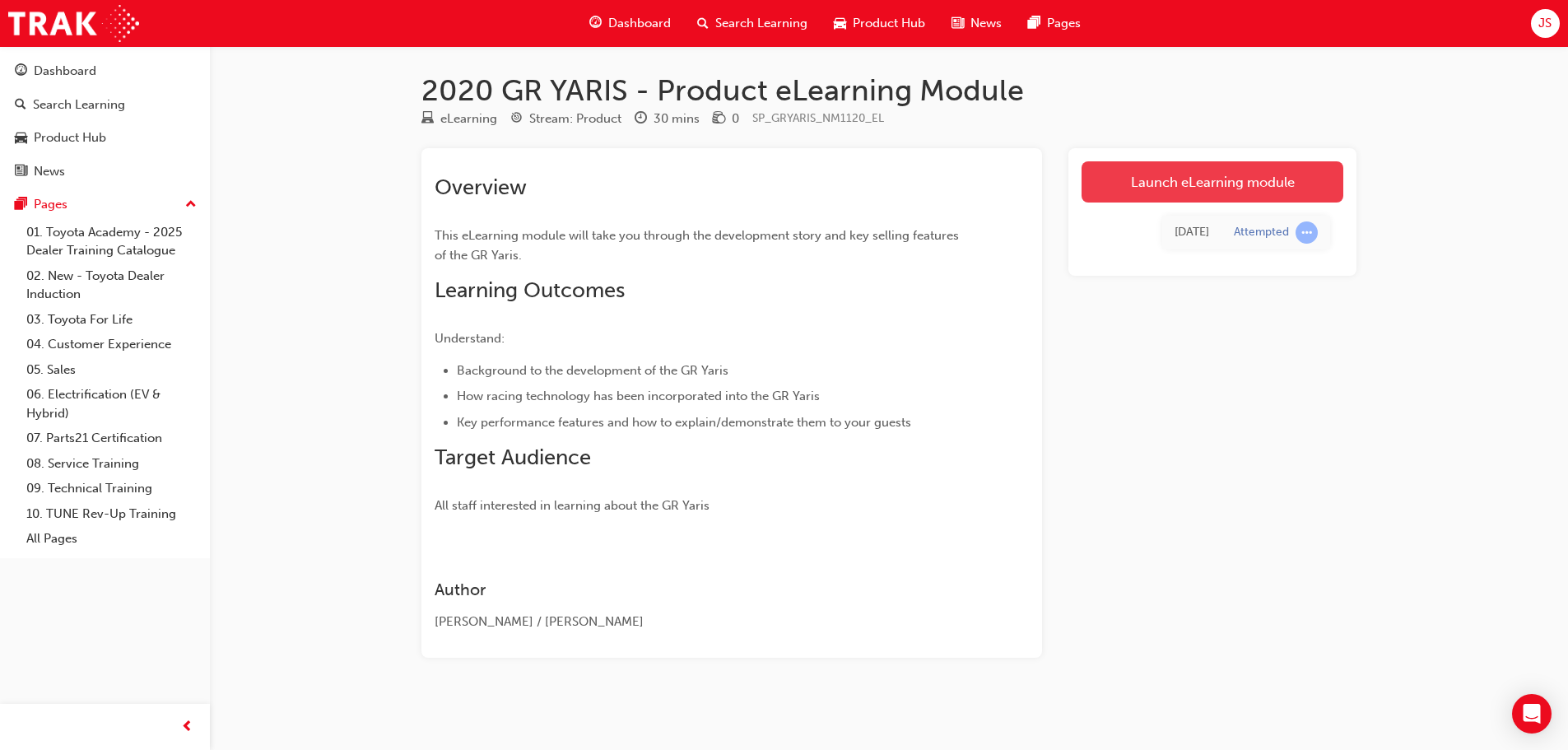
click at [1226, 183] on link "Launch eLearning module" at bounding box center [1212, 181] width 262 height 41
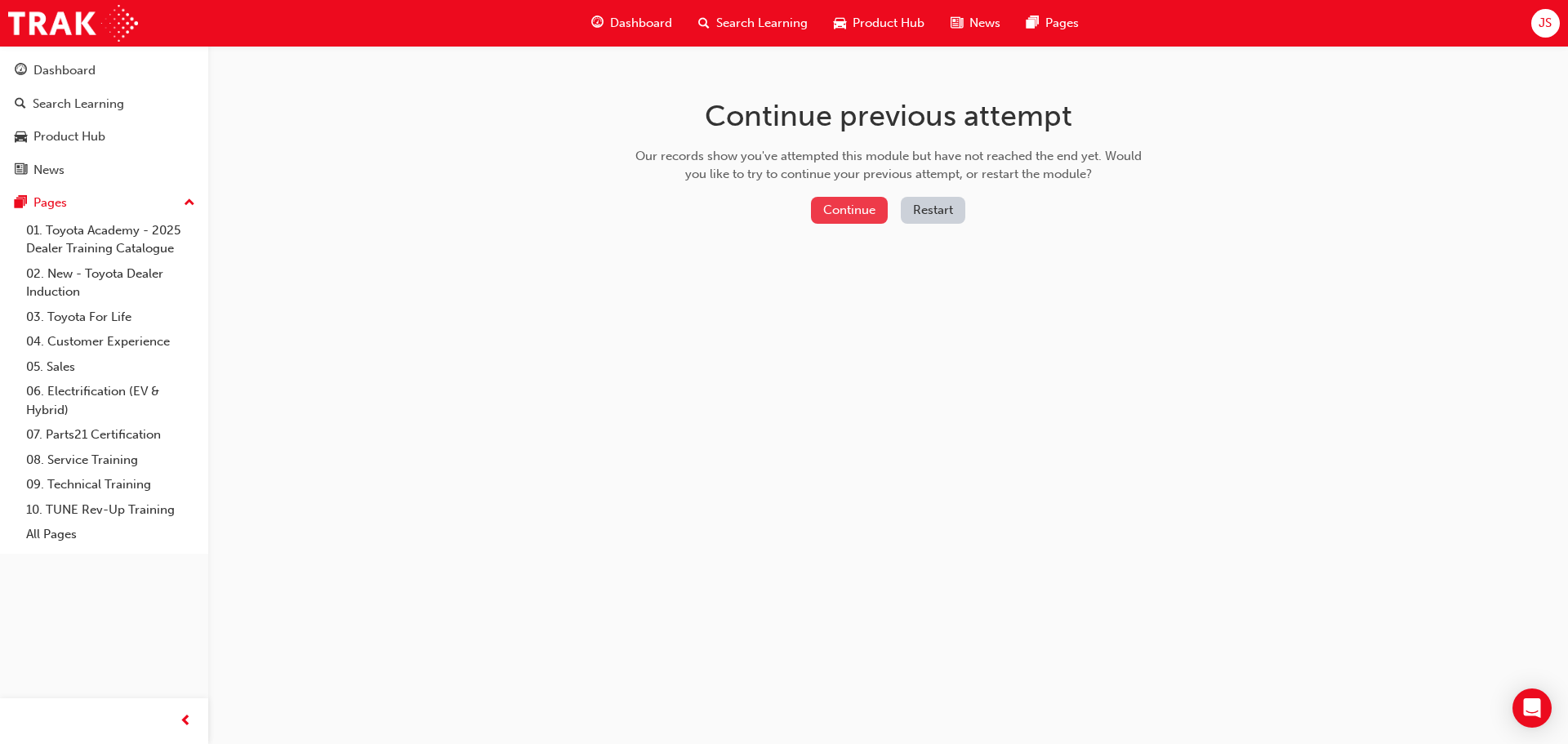
click at [827, 205] on button "Continue" at bounding box center [849, 211] width 77 height 27
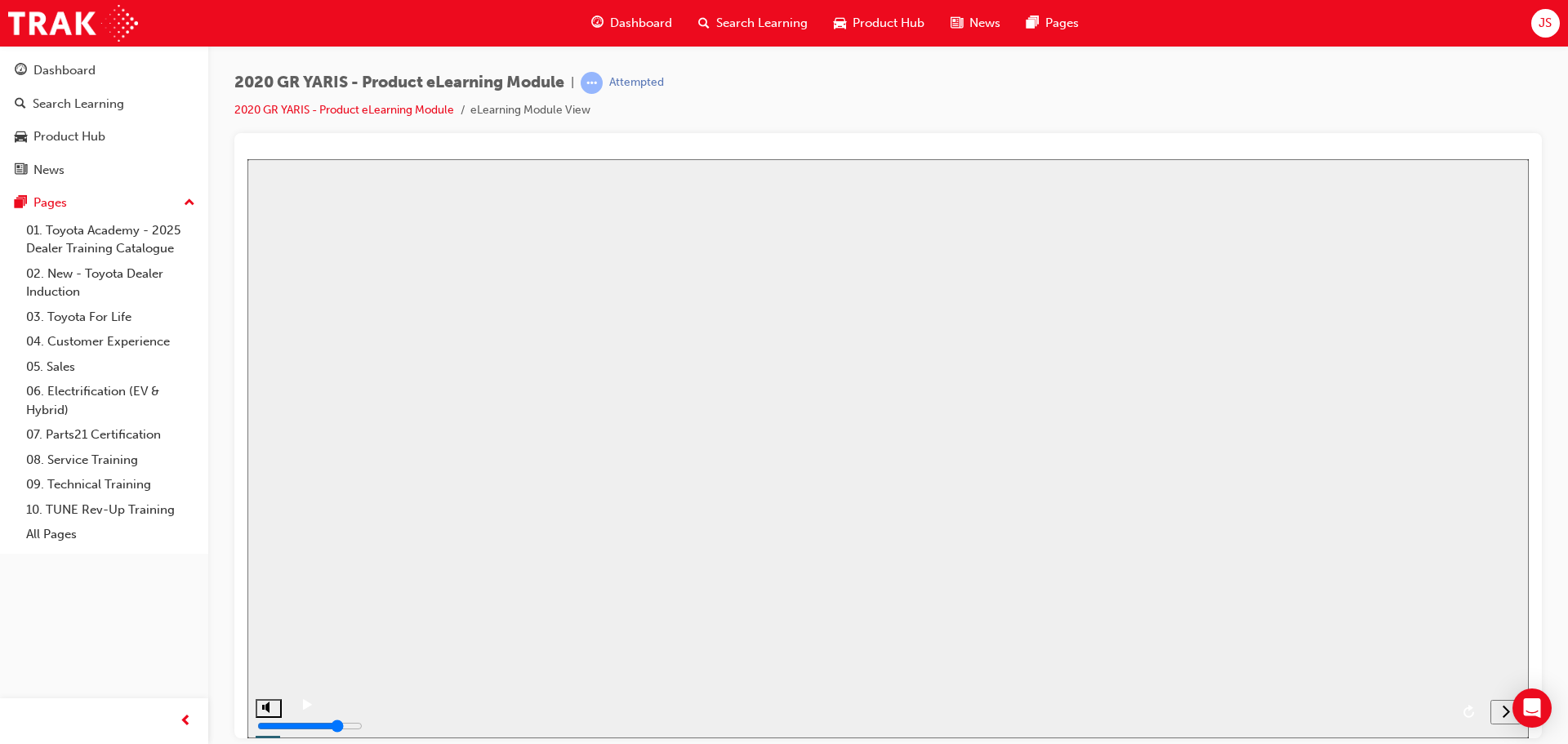
click at [301, 743] on button "Resume" at bounding box center [274, 751] width 54 height 17
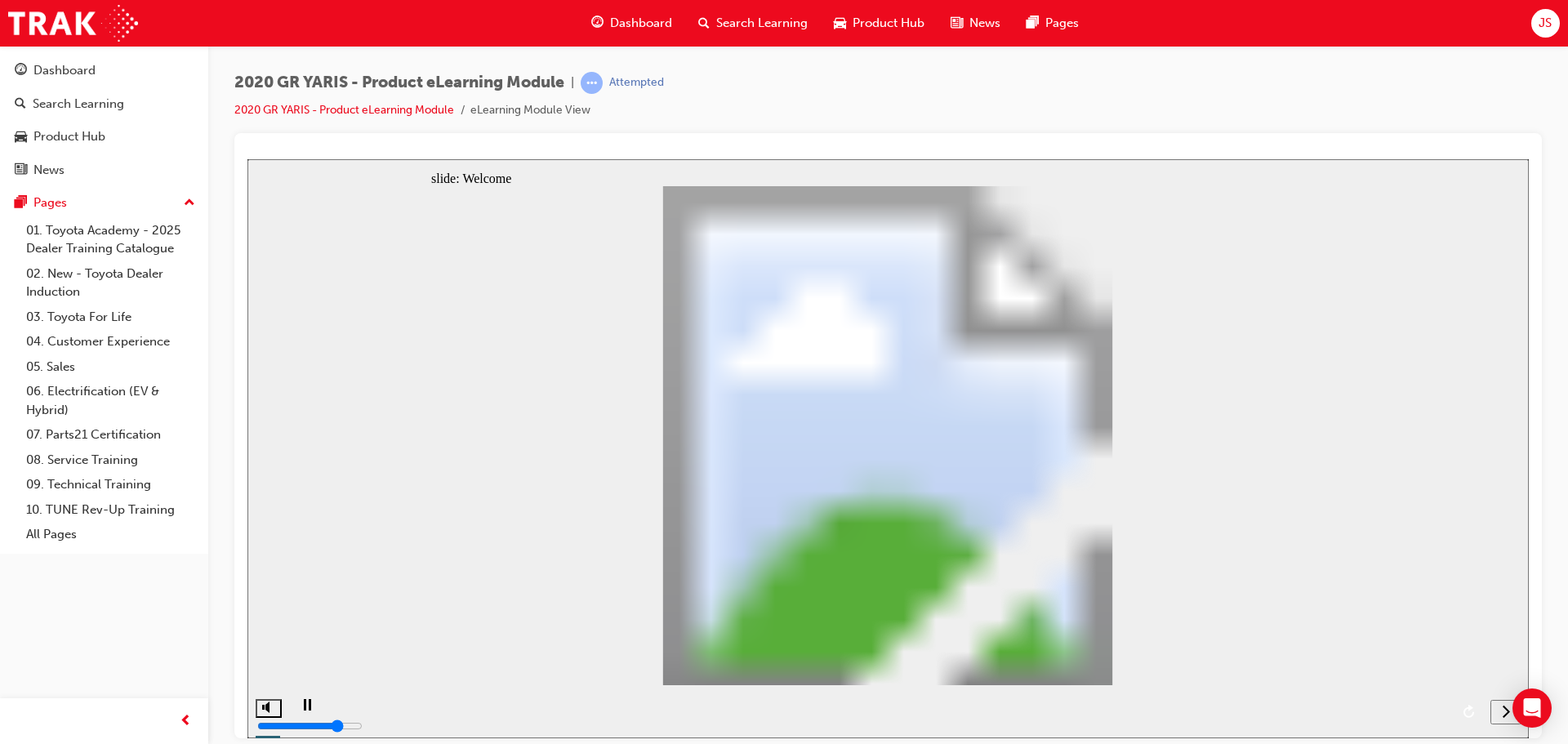
click at [300, 703] on div "play/pause" at bounding box center [306, 711] width 27 height 27
click at [102, 82] on link "Dashboard" at bounding box center [104, 70] width 195 height 30
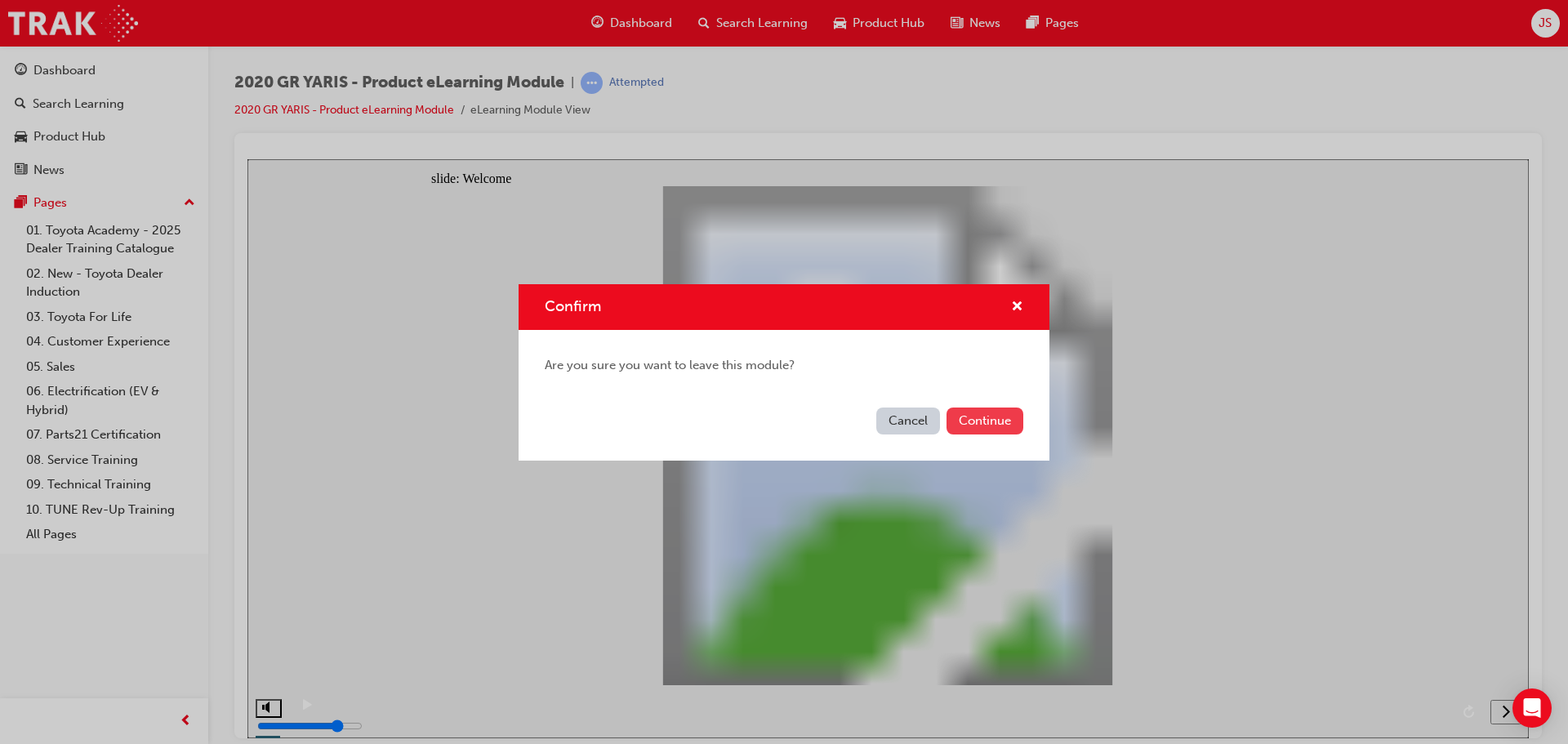
click at [999, 422] on button "Continue" at bounding box center [985, 421] width 77 height 27
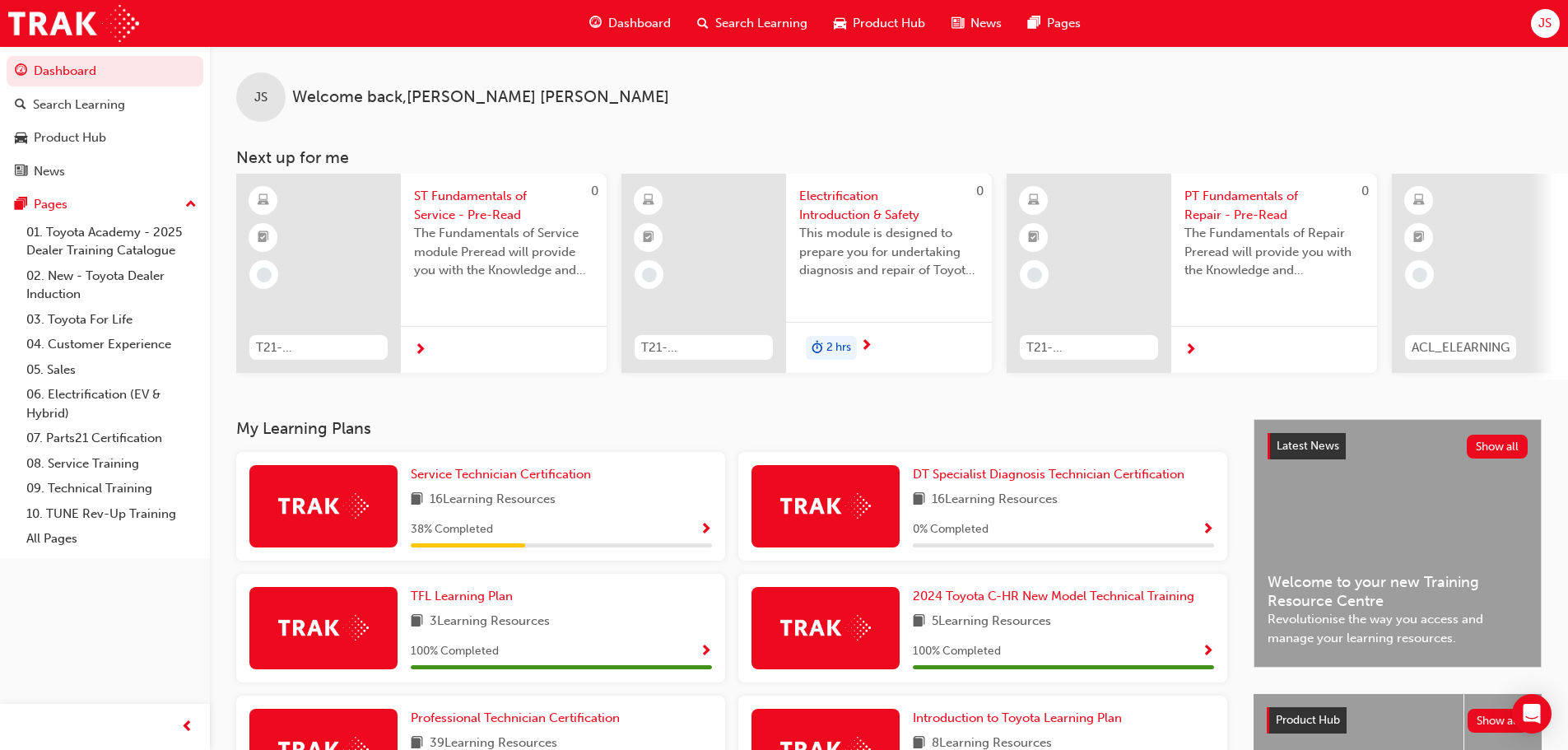
click at [1551, 28] on span "JS" at bounding box center [1545, 23] width 13 height 19
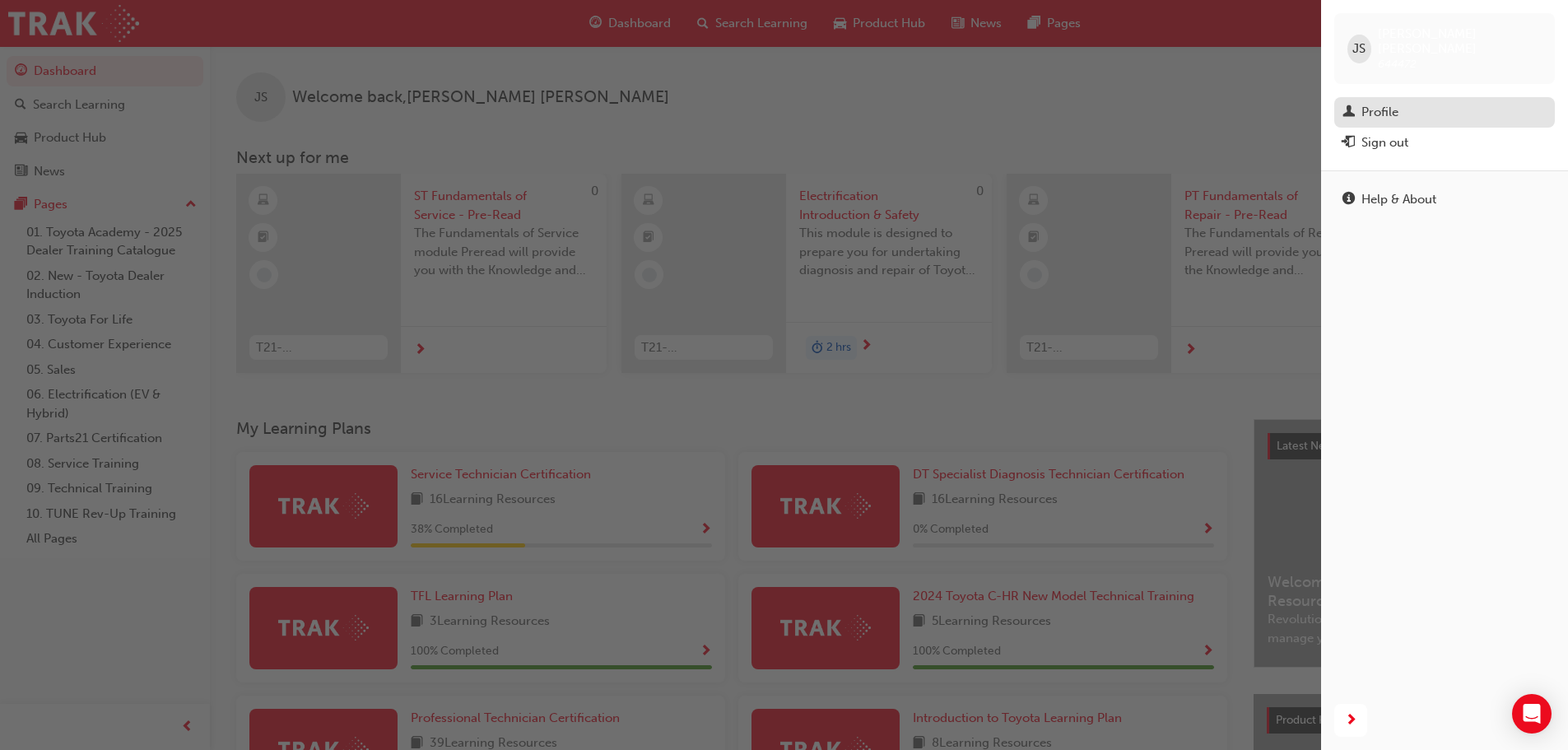
click at [1425, 108] on link "Profile" at bounding box center [1445, 112] width 221 height 30
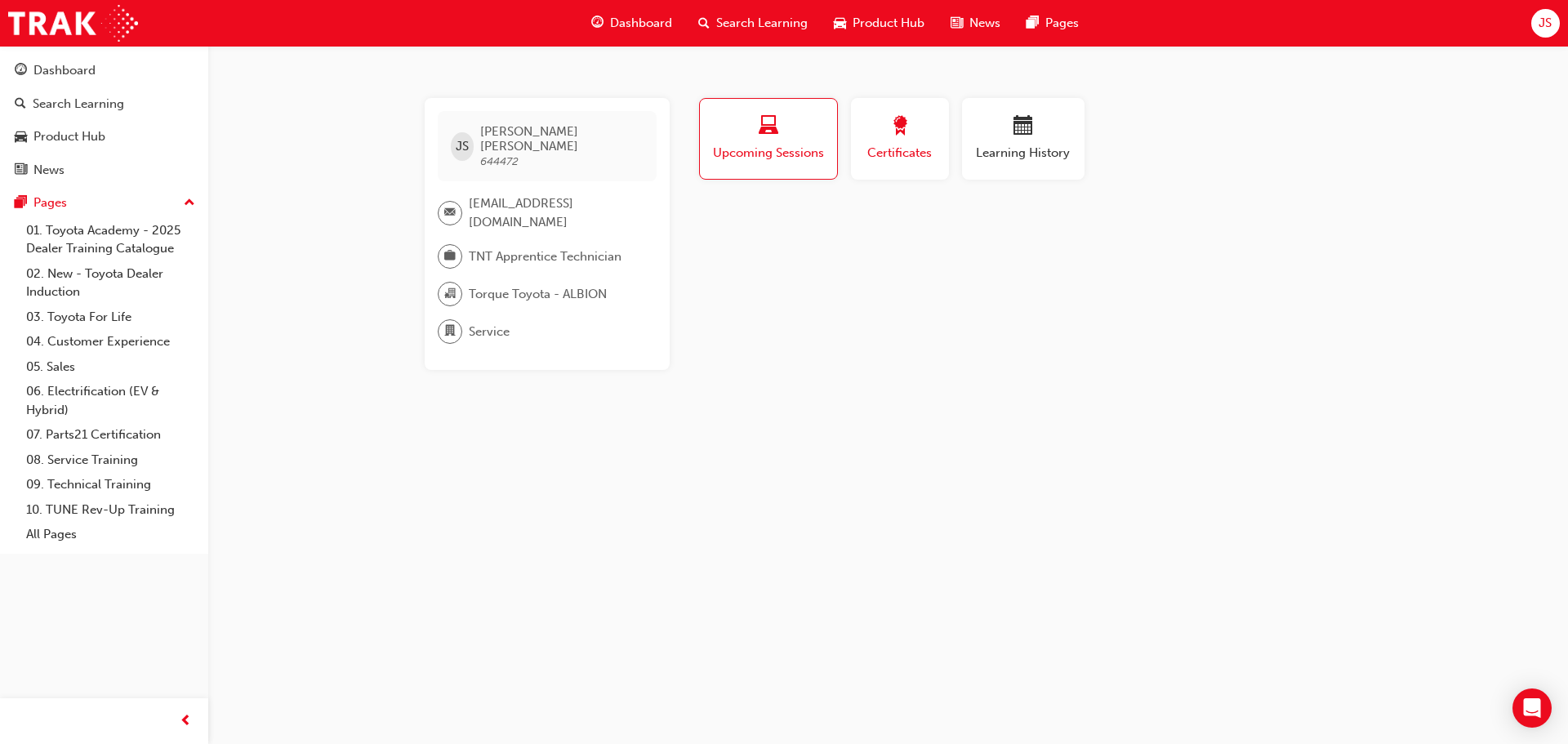
click at [888, 141] on div "Certificates" at bounding box center [899, 139] width 74 height 46
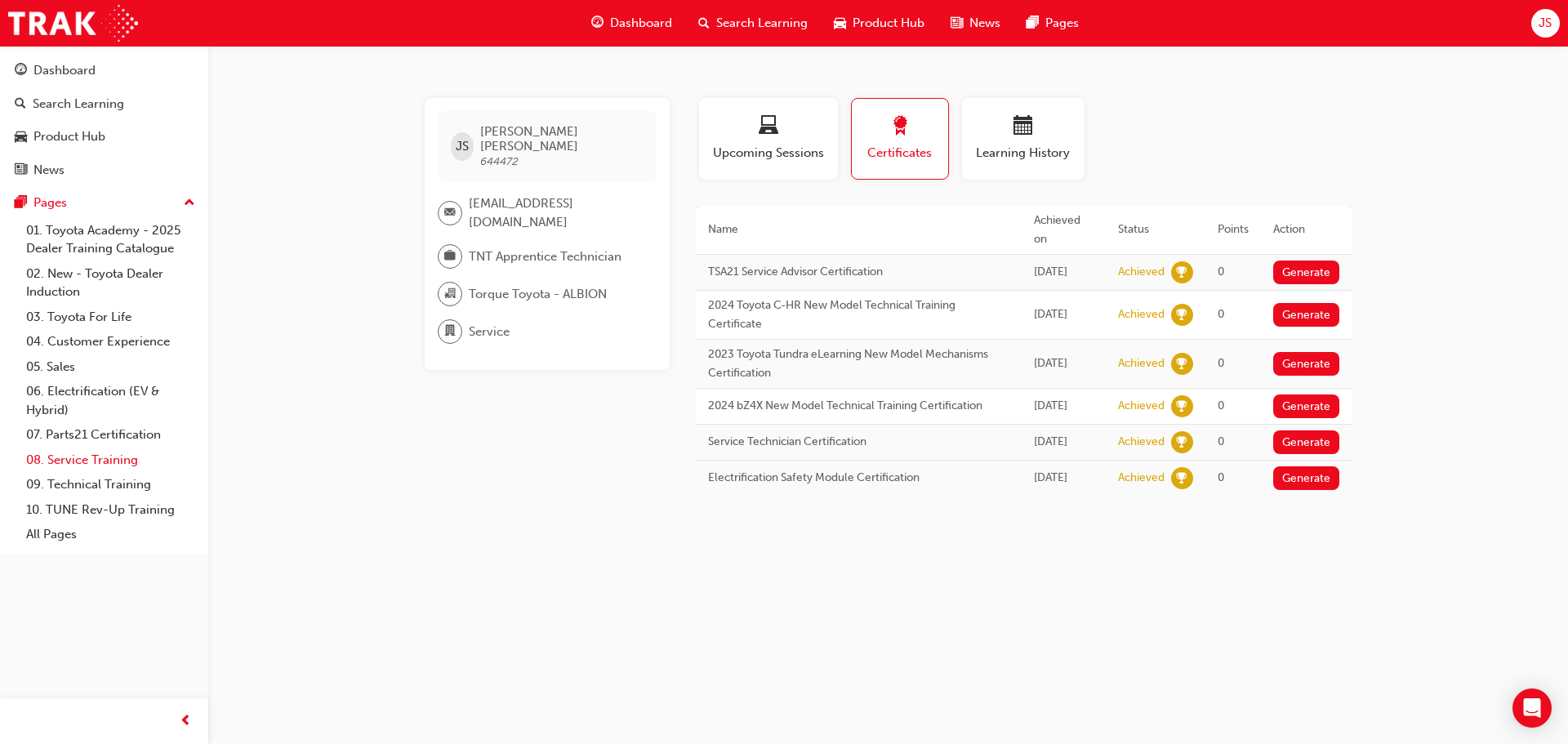
click at [140, 463] on link "08. Service Training" at bounding box center [110, 460] width 182 height 26
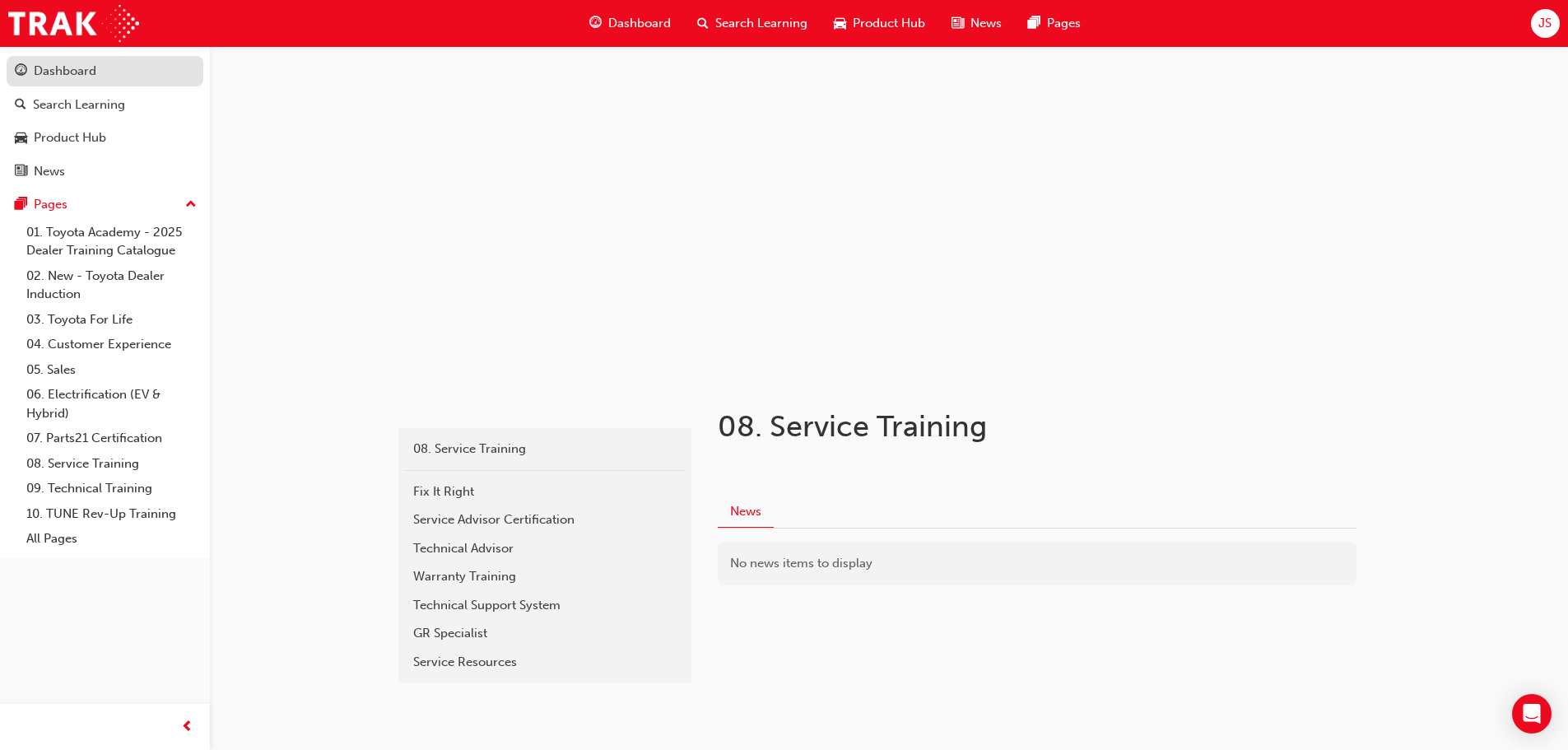
click at [57, 67] on div "Dashboard" at bounding box center [65, 71] width 63 height 19
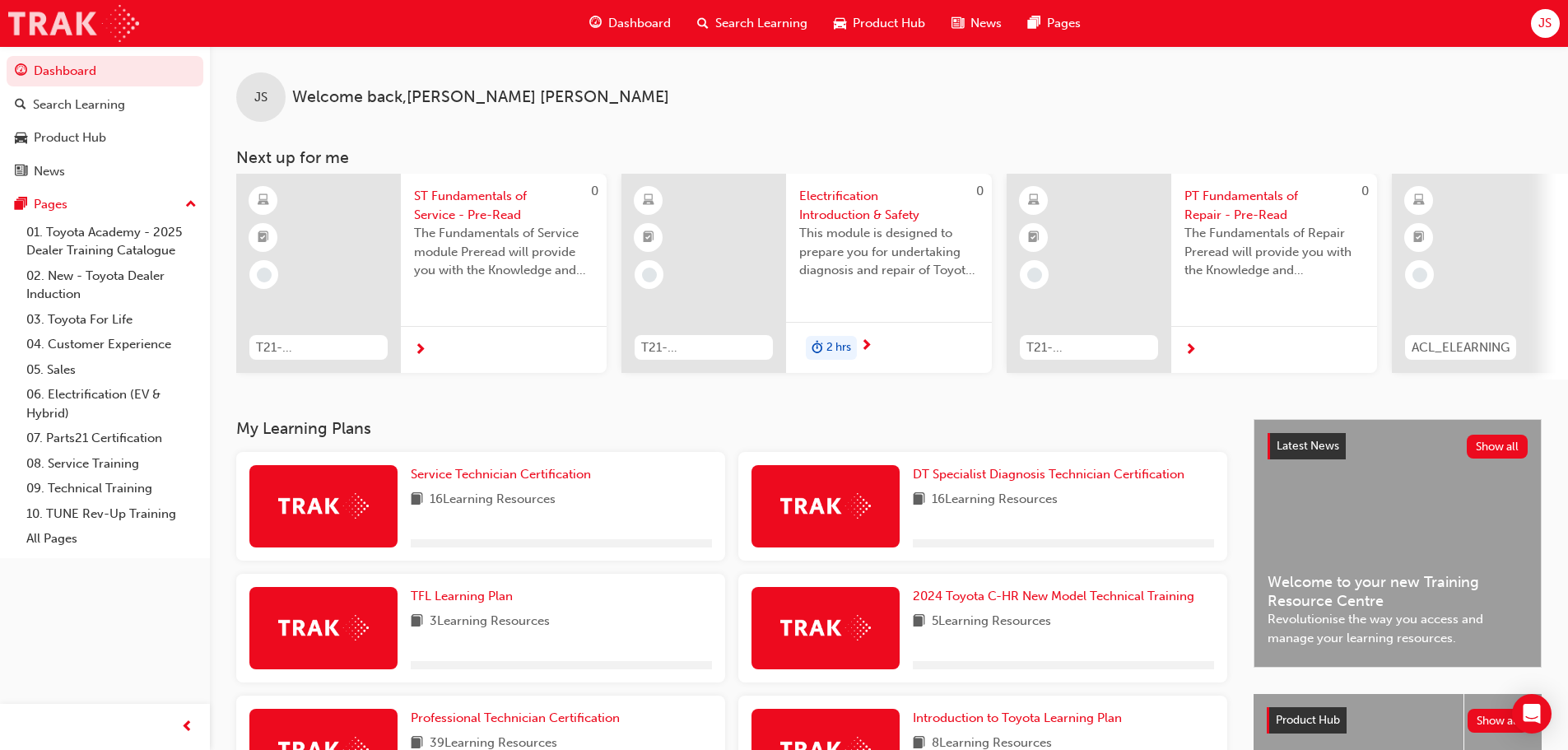
click at [113, 15] on img at bounding box center [74, 23] width 131 height 37
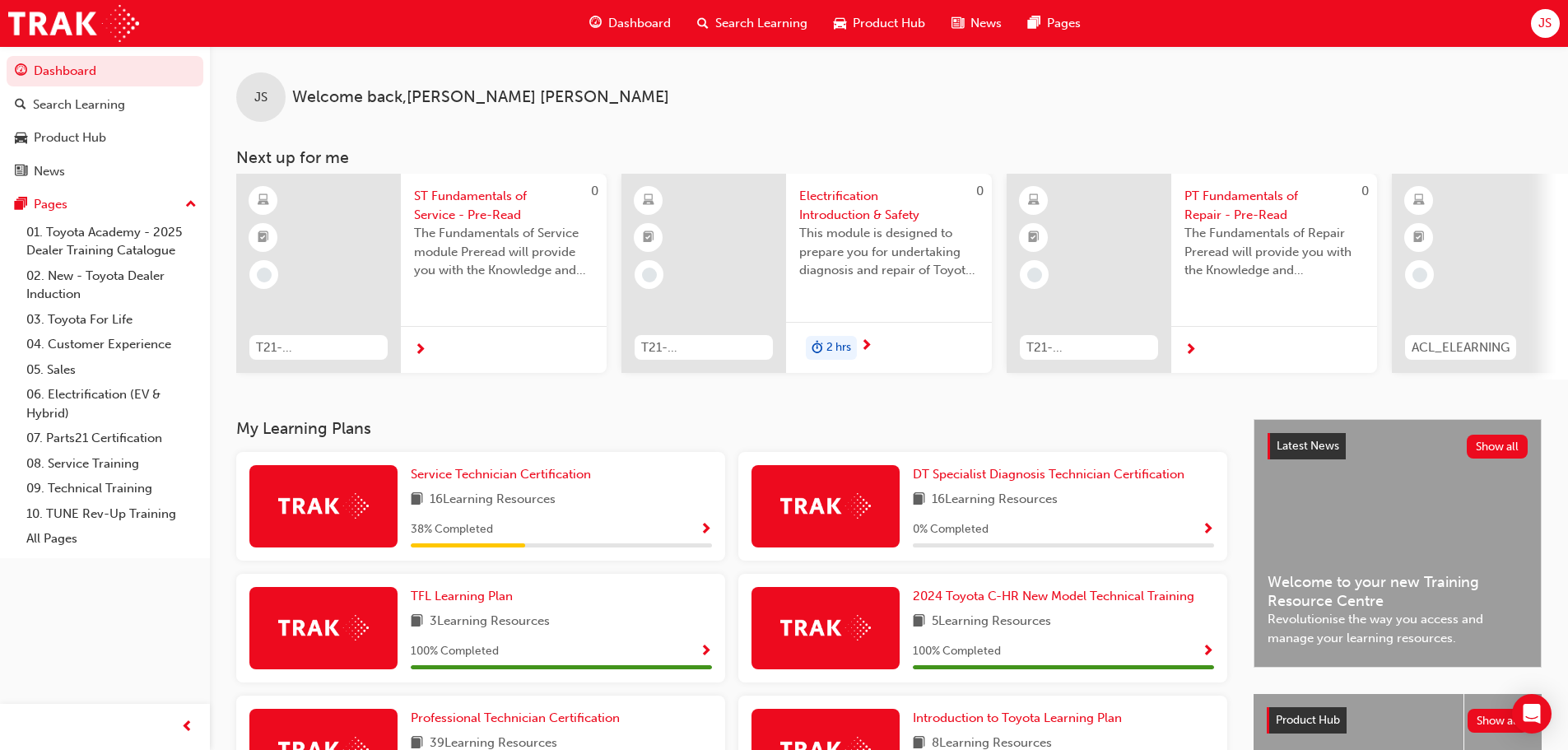
click at [1551, 28] on span "JS" at bounding box center [1545, 23] width 13 height 19
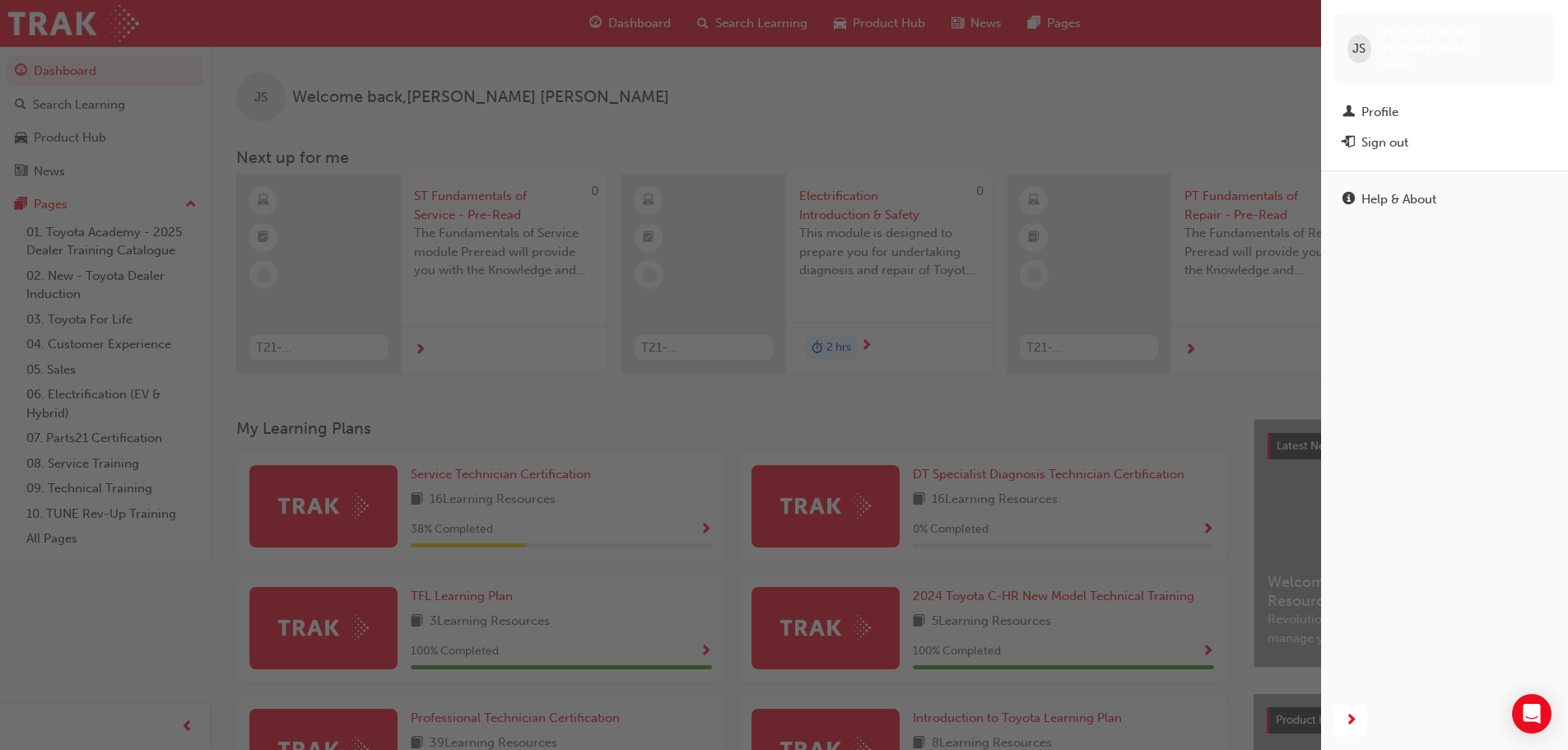
click at [885, 117] on div "button" at bounding box center [660, 375] width 1322 height 750
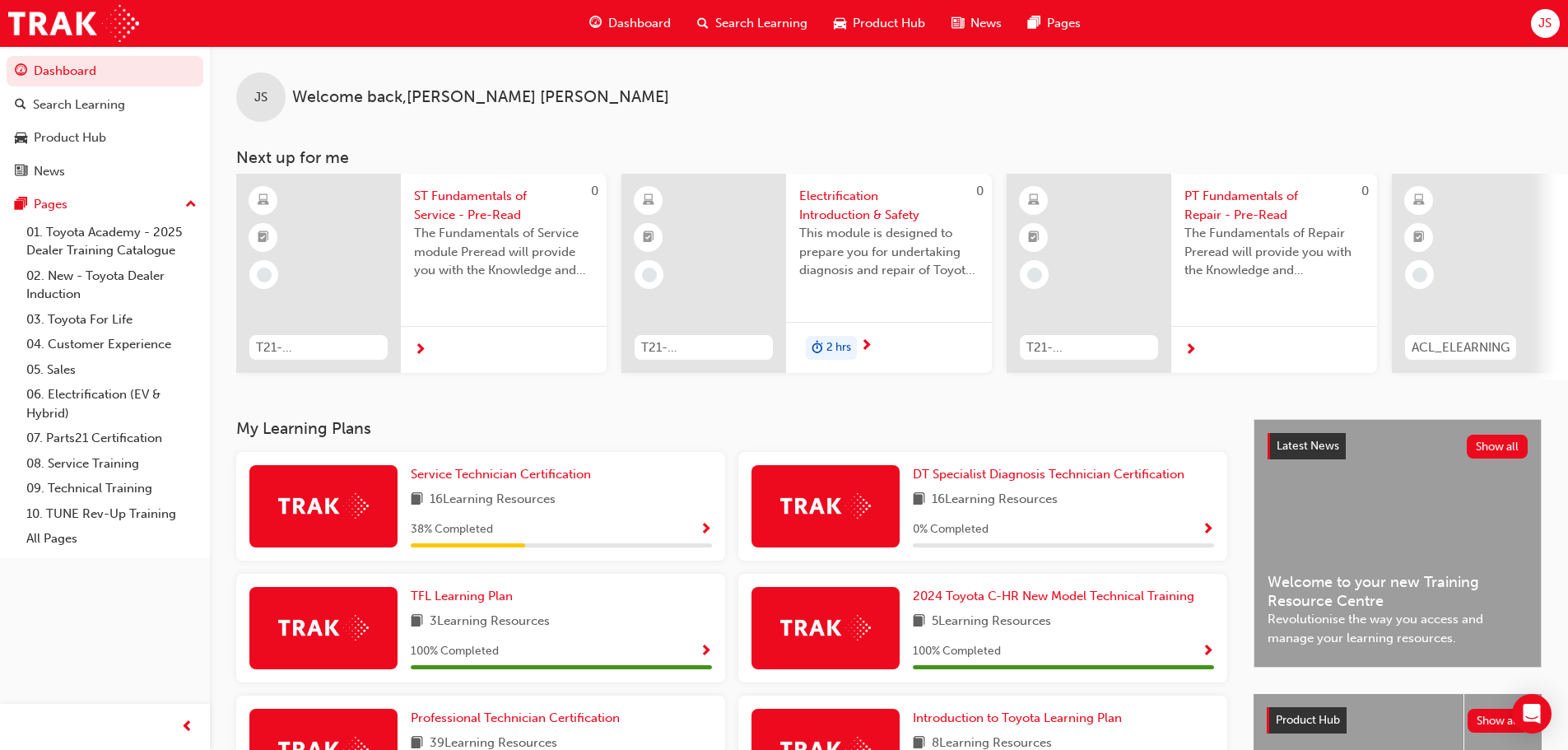
click at [876, 16] on span "Product Hub" at bounding box center [888, 23] width 73 height 19
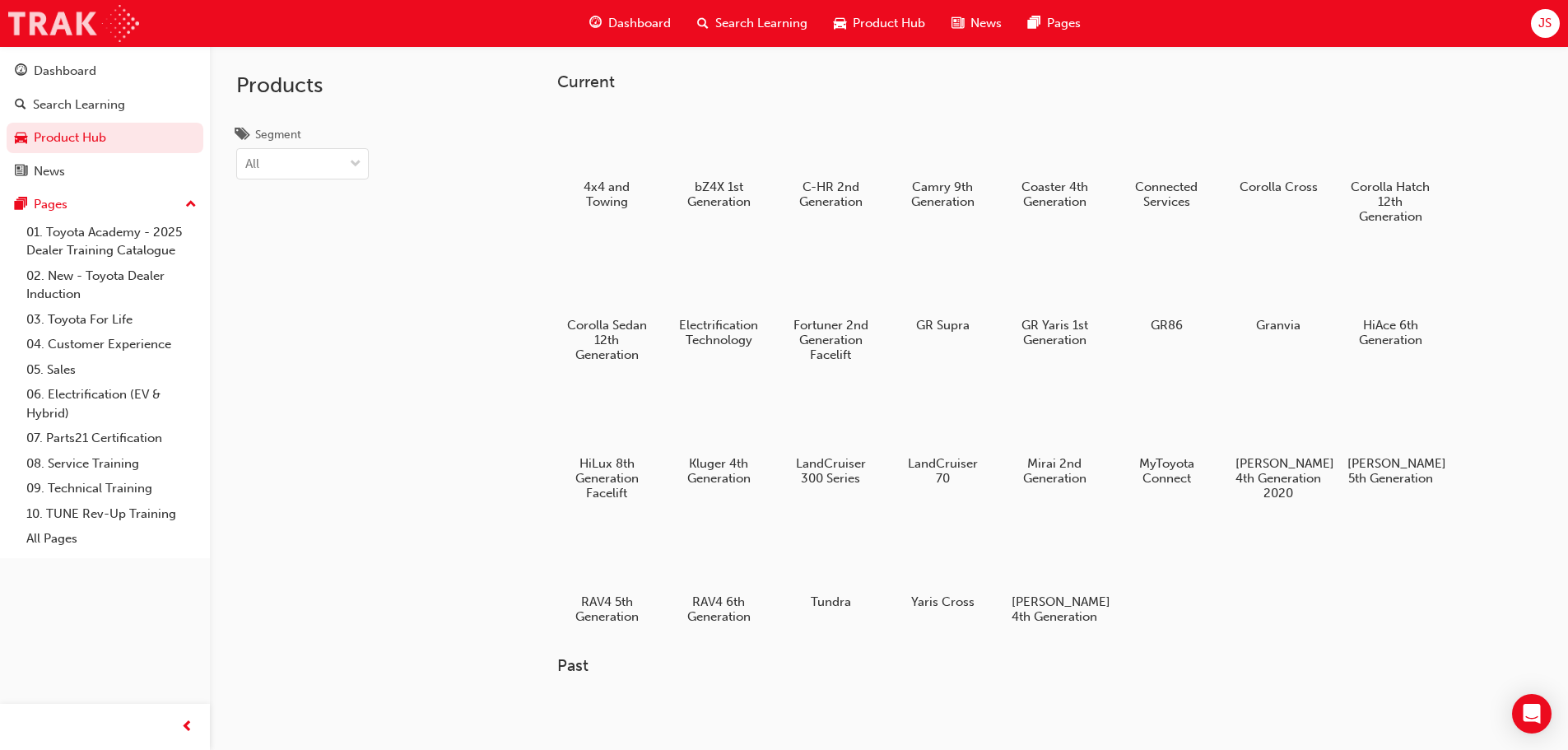
click at [19, 12] on img at bounding box center [74, 23] width 131 height 37
